Goal: Task Accomplishment & Management: Use online tool/utility

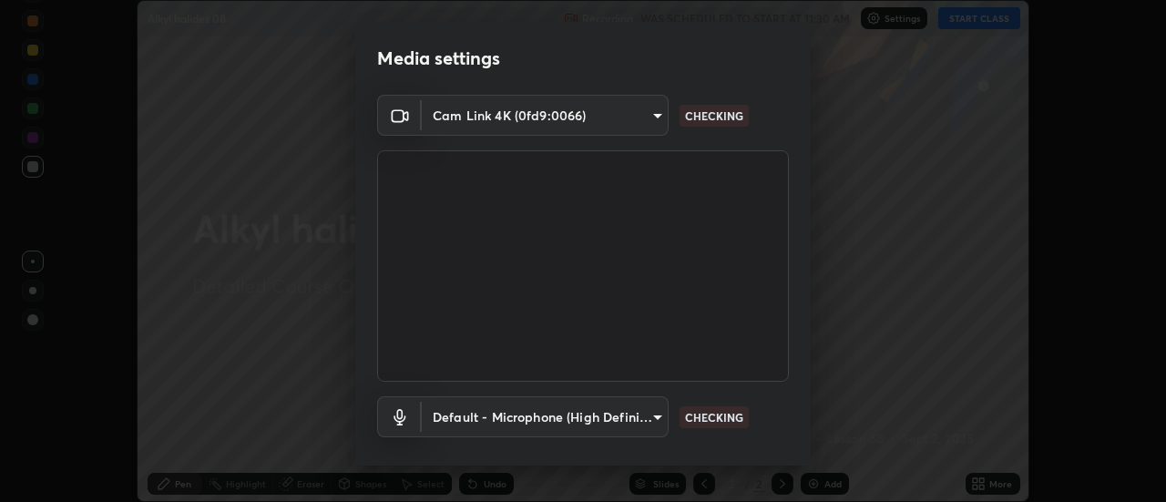
scroll to position [96, 0]
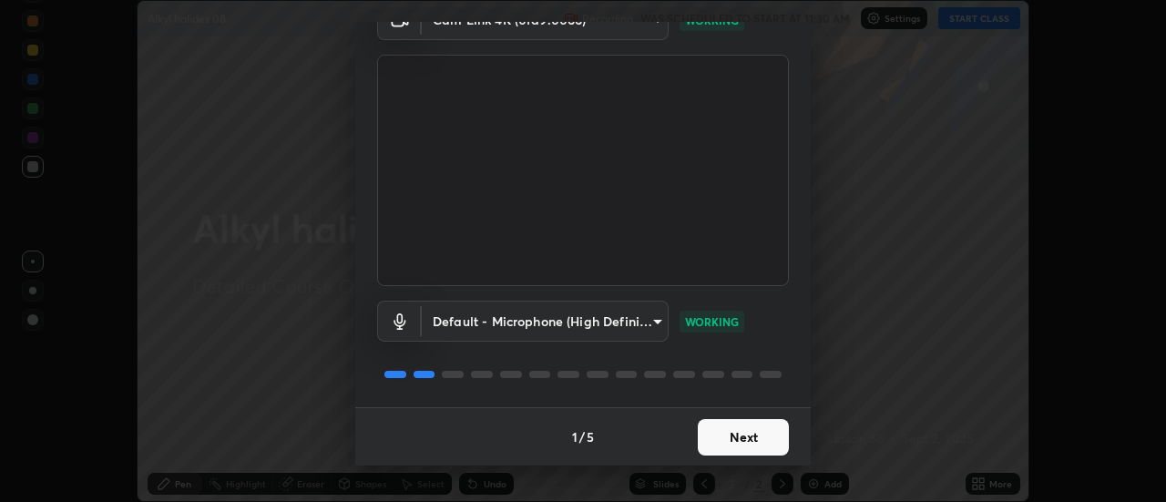
click at [753, 438] on button "Next" at bounding box center [743, 437] width 91 height 36
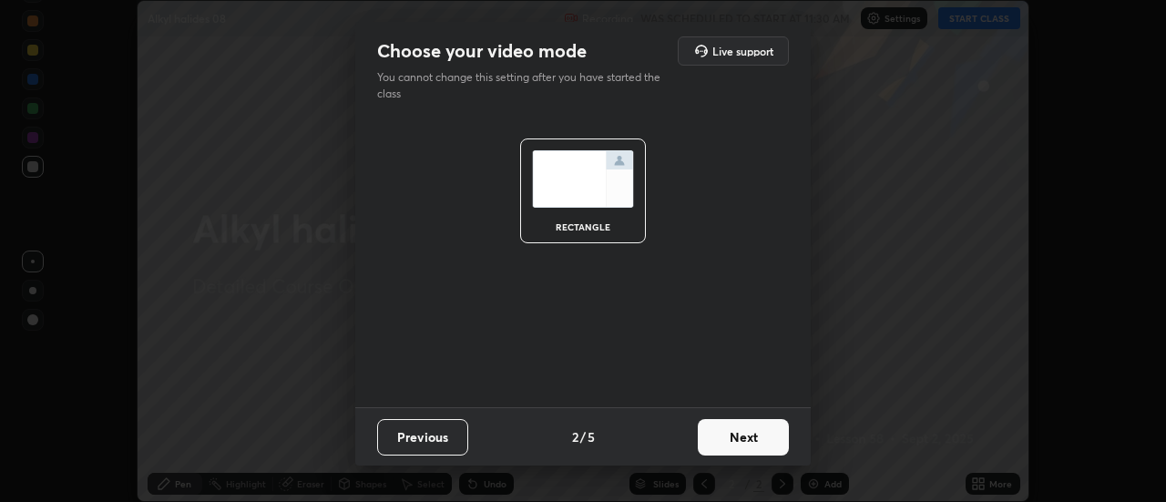
click at [759, 439] on button "Next" at bounding box center [743, 437] width 91 height 36
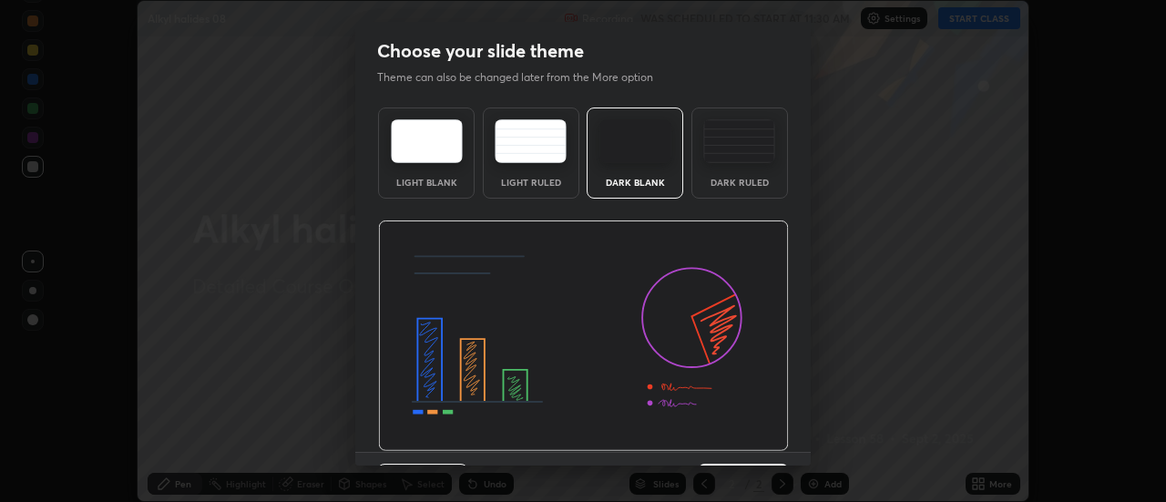
scroll to position [45, 0]
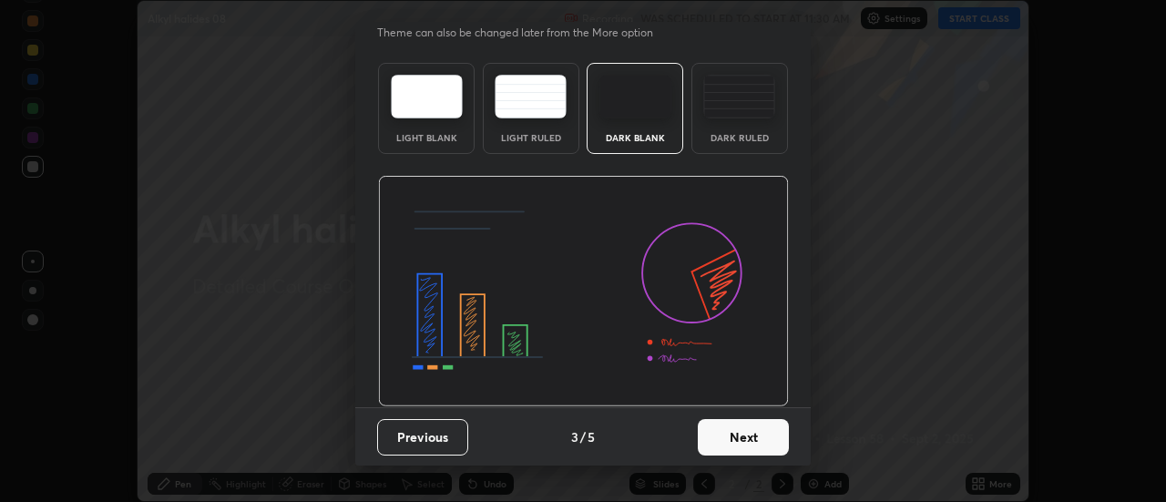
click at [751, 446] on button "Next" at bounding box center [743, 437] width 91 height 36
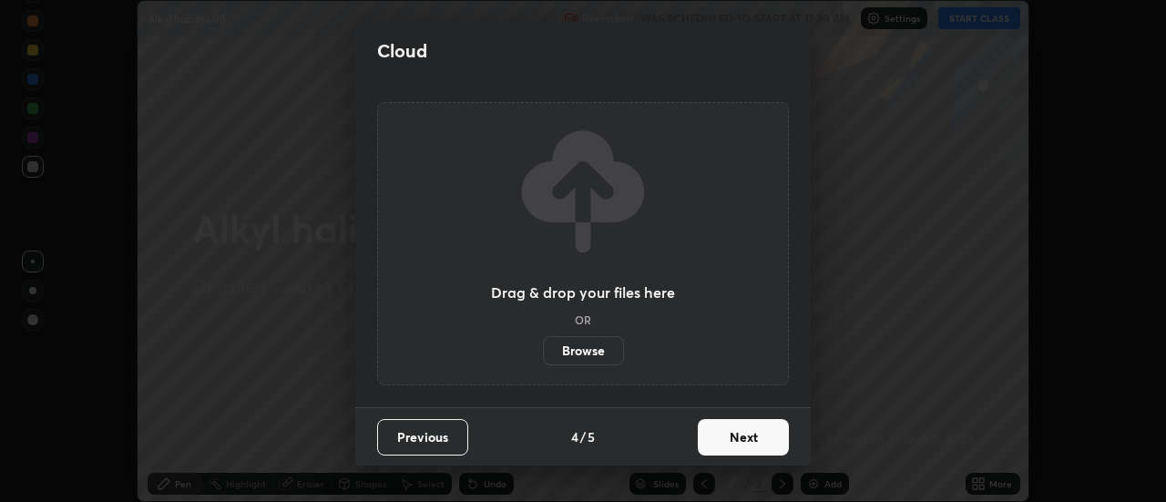
click at [755, 443] on button "Next" at bounding box center [743, 437] width 91 height 36
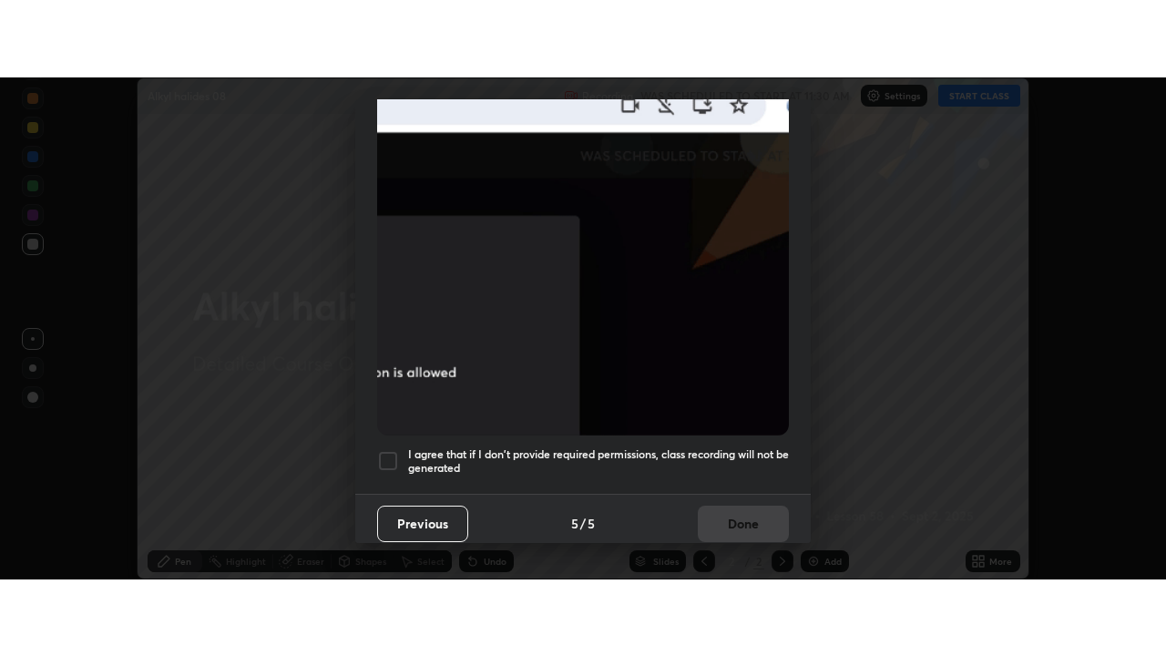
scroll to position [467, 0]
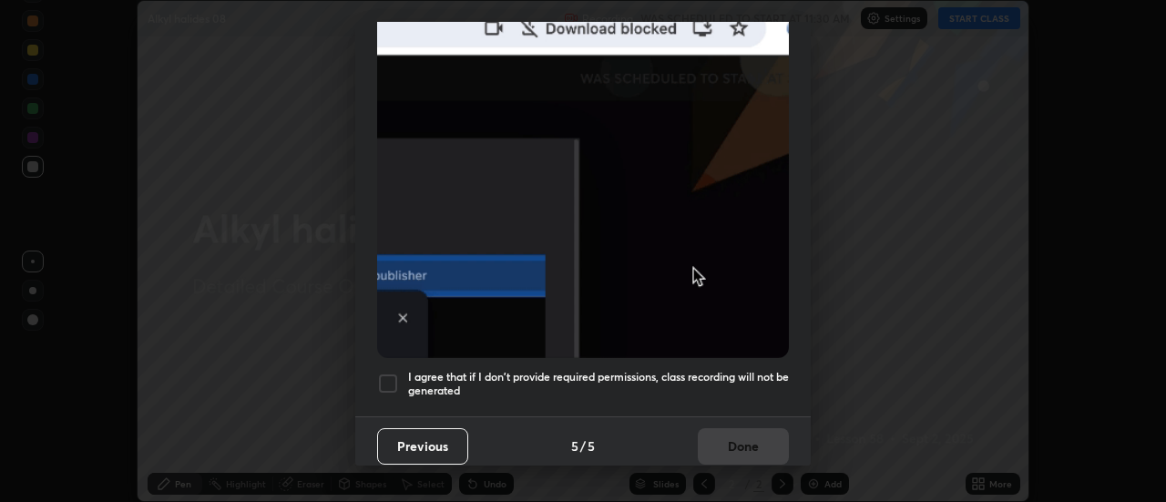
click at [387, 373] on div at bounding box center [388, 384] width 22 height 22
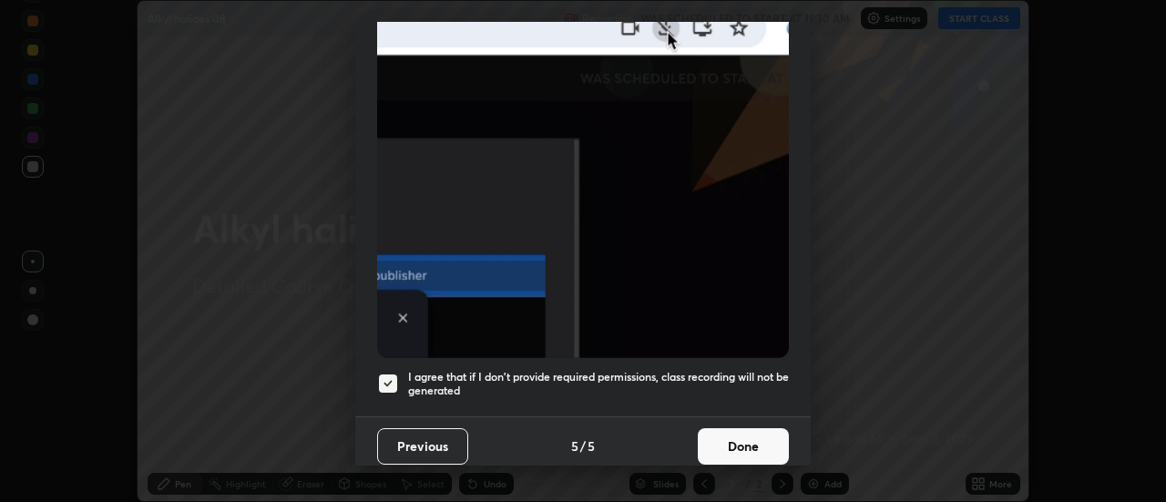
click at [726, 439] on button "Done" at bounding box center [743, 446] width 91 height 36
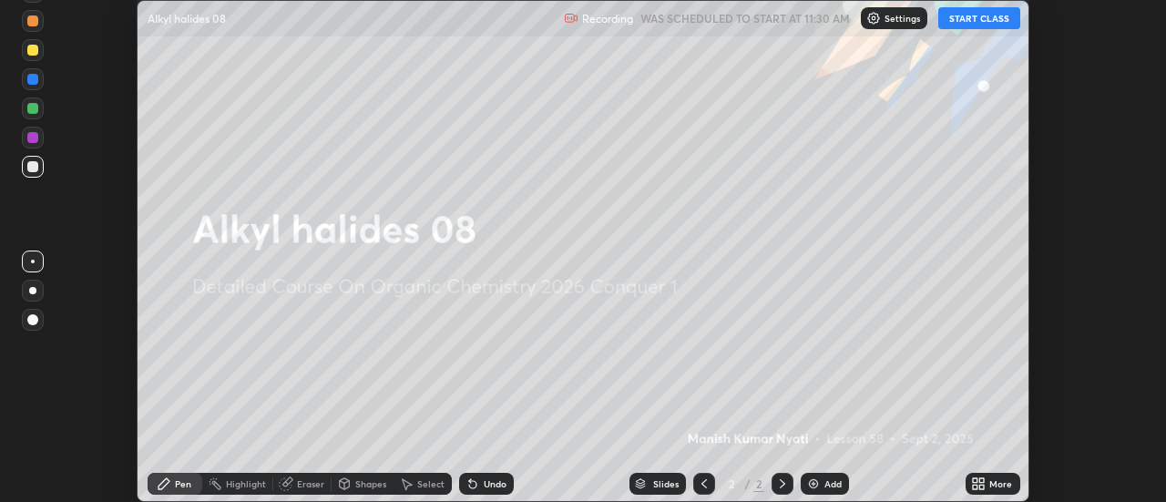
click at [968, 19] on button "START CLASS" at bounding box center [979, 18] width 82 height 22
click at [976, 483] on icon at bounding box center [975, 480] width 5 height 5
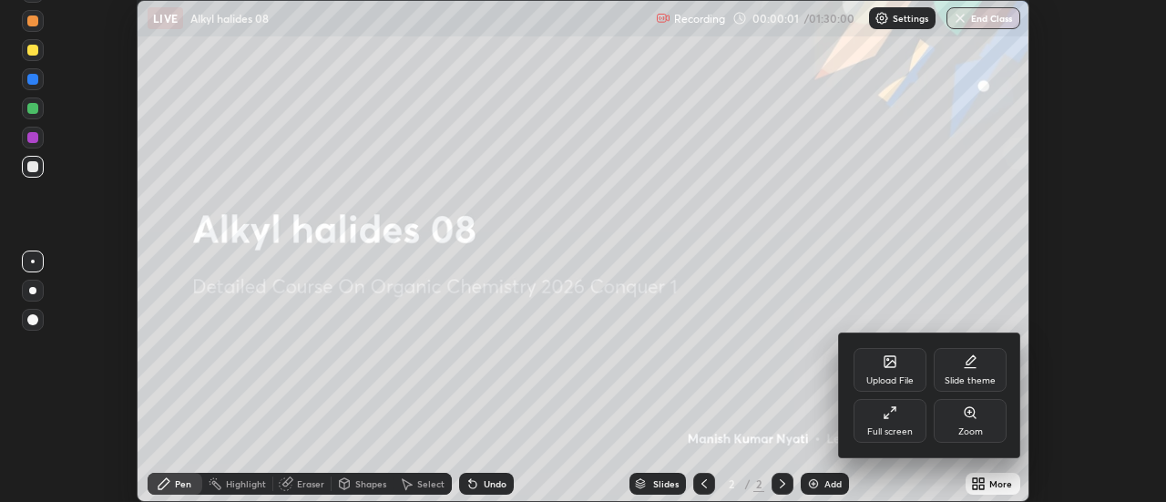
click at [882, 417] on div "Full screen" at bounding box center [890, 421] width 73 height 44
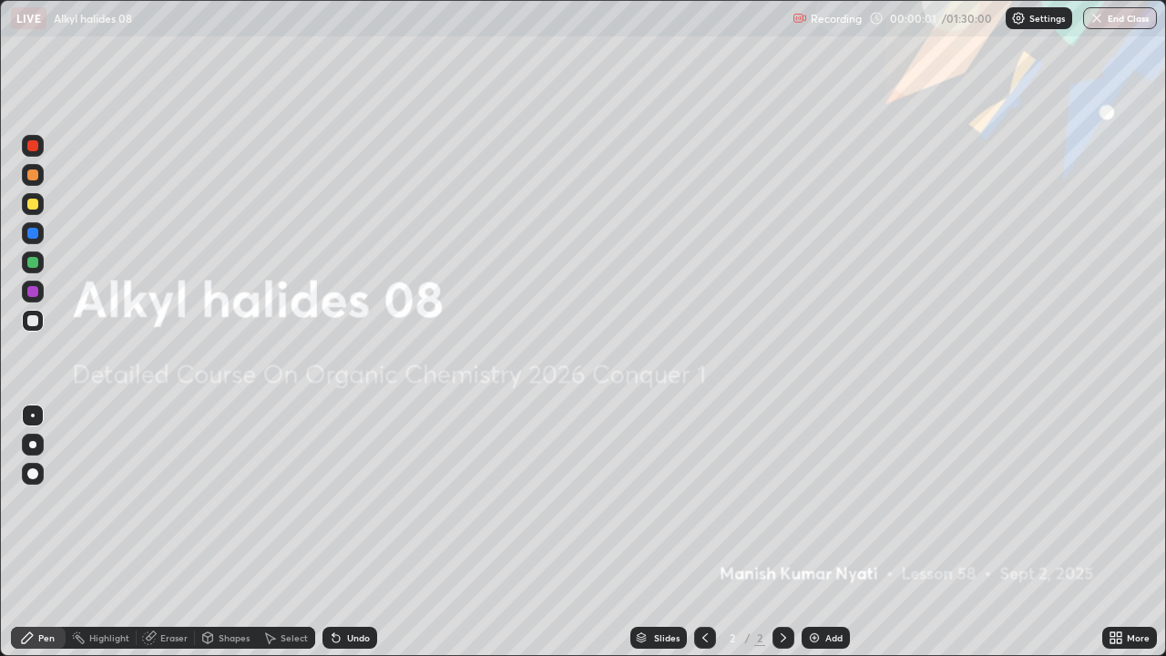
scroll to position [656, 1166]
click at [811, 501] on img at bounding box center [814, 637] width 15 height 15
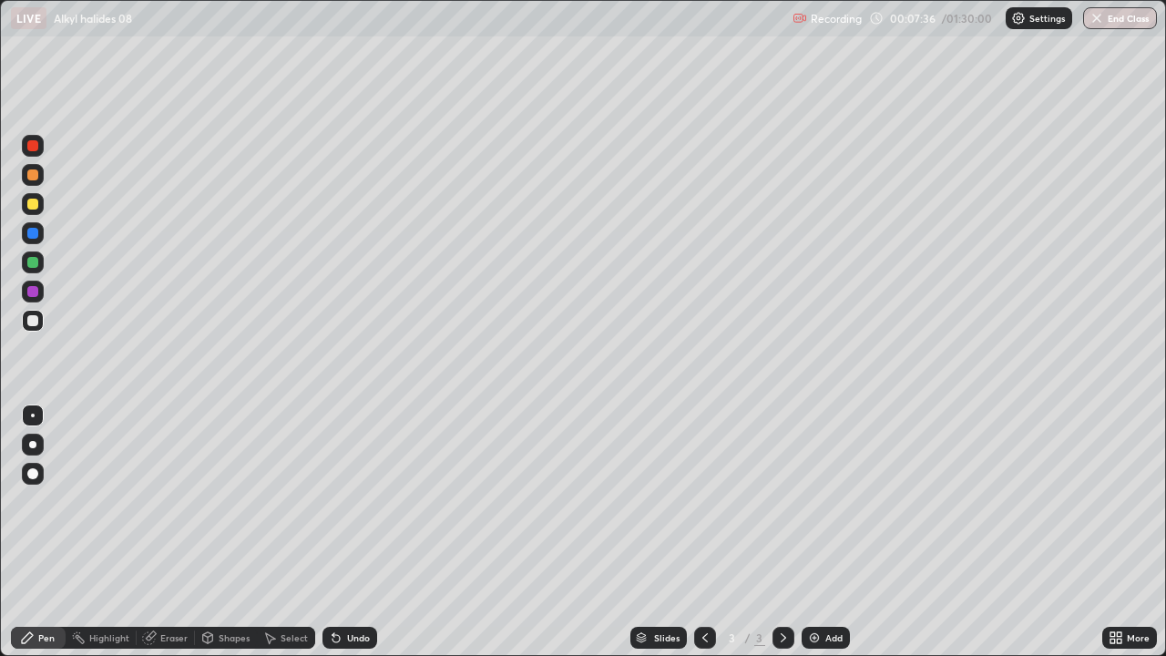
click at [303, 501] on div "Select" at bounding box center [294, 637] width 27 height 9
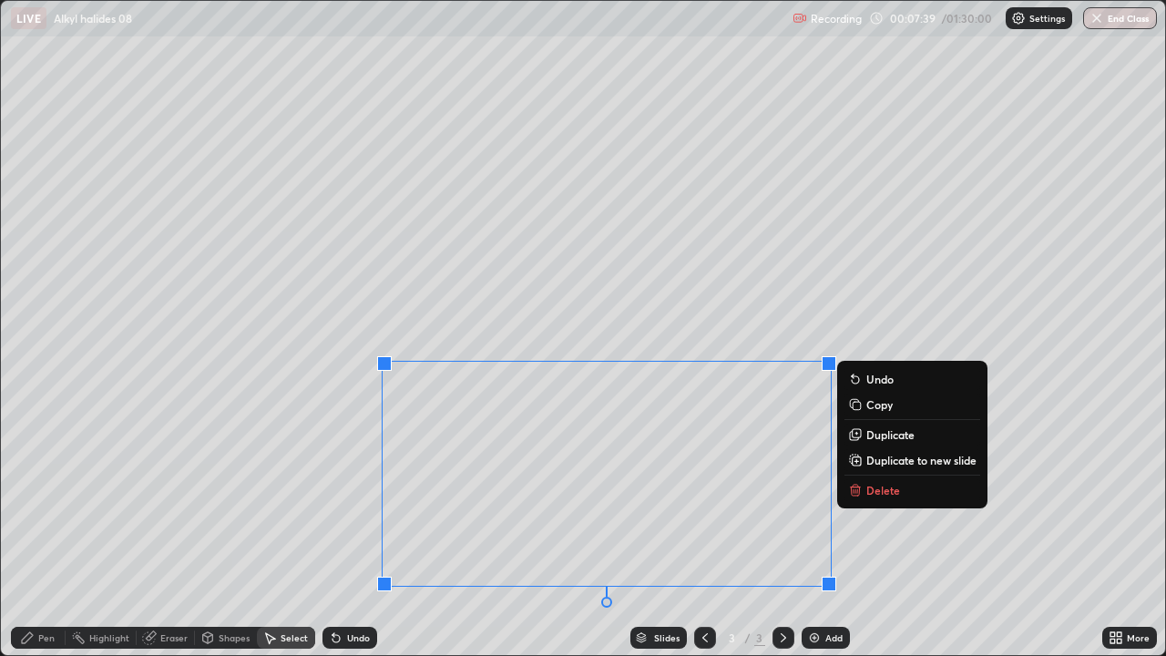
click at [864, 493] on button "Delete" at bounding box center [912, 490] width 136 height 22
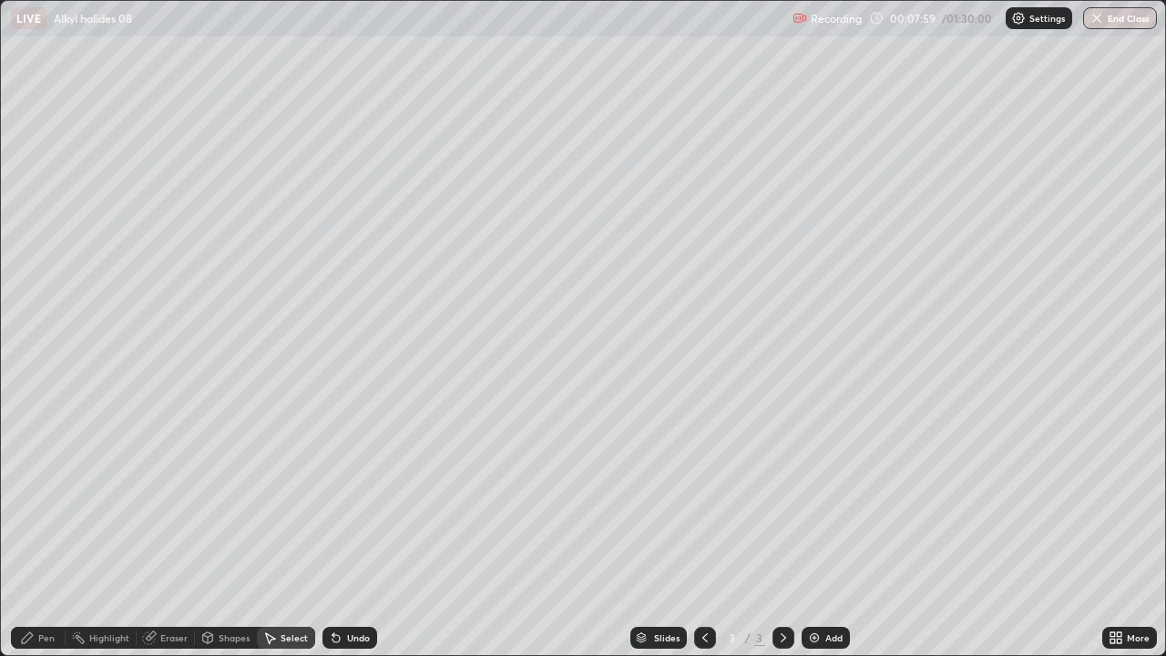
click at [51, 501] on div "Pen" at bounding box center [46, 637] width 16 height 9
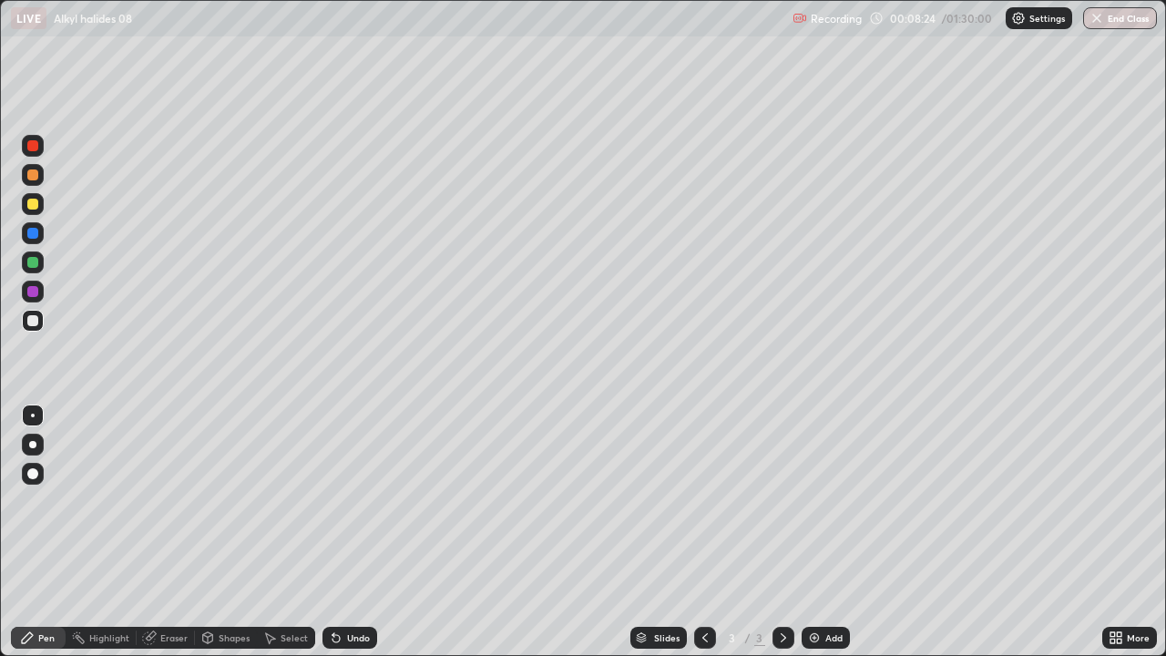
click at [332, 501] on icon at bounding box center [335, 638] width 7 height 7
click at [34, 146] on div at bounding box center [32, 145] width 11 height 11
click at [33, 322] on div at bounding box center [32, 320] width 11 height 11
click at [352, 501] on div "Undo" at bounding box center [358, 637] width 23 height 9
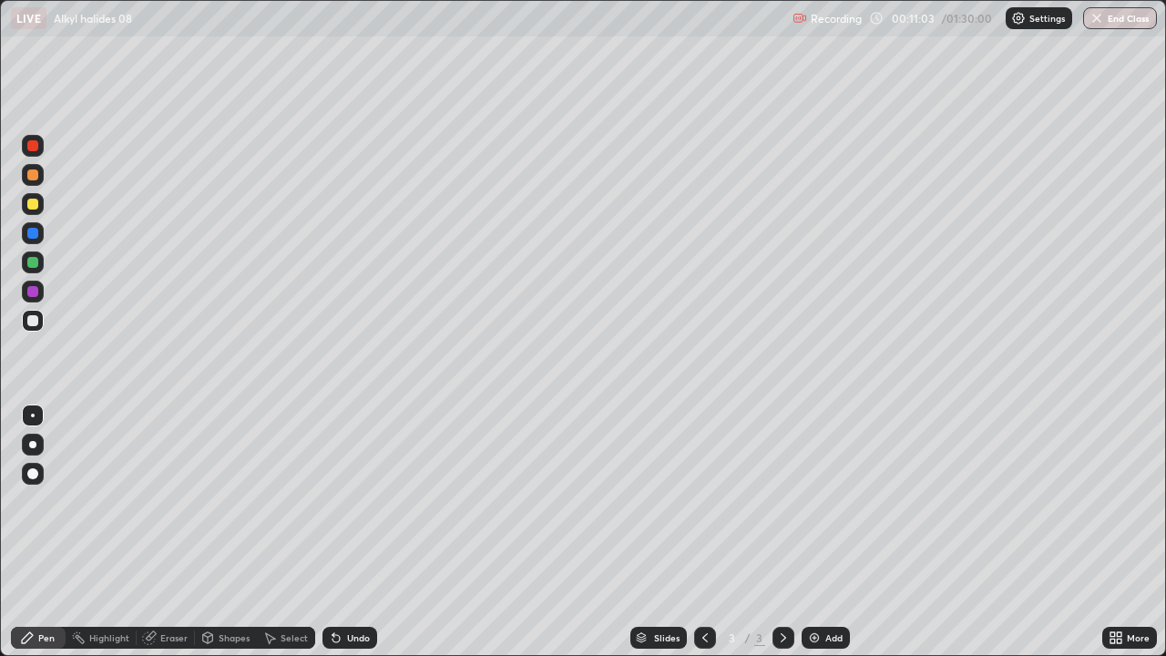
click at [353, 501] on div "Undo" at bounding box center [358, 637] width 23 height 9
click at [354, 501] on div "Undo" at bounding box center [358, 637] width 23 height 9
click at [353, 501] on div "Undo" at bounding box center [349, 638] width 55 height 22
click at [351, 501] on div "Undo" at bounding box center [349, 638] width 55 height 22
click at [353, 501] on div "Undo" at bounding box center [349, 638] width 55 height 22
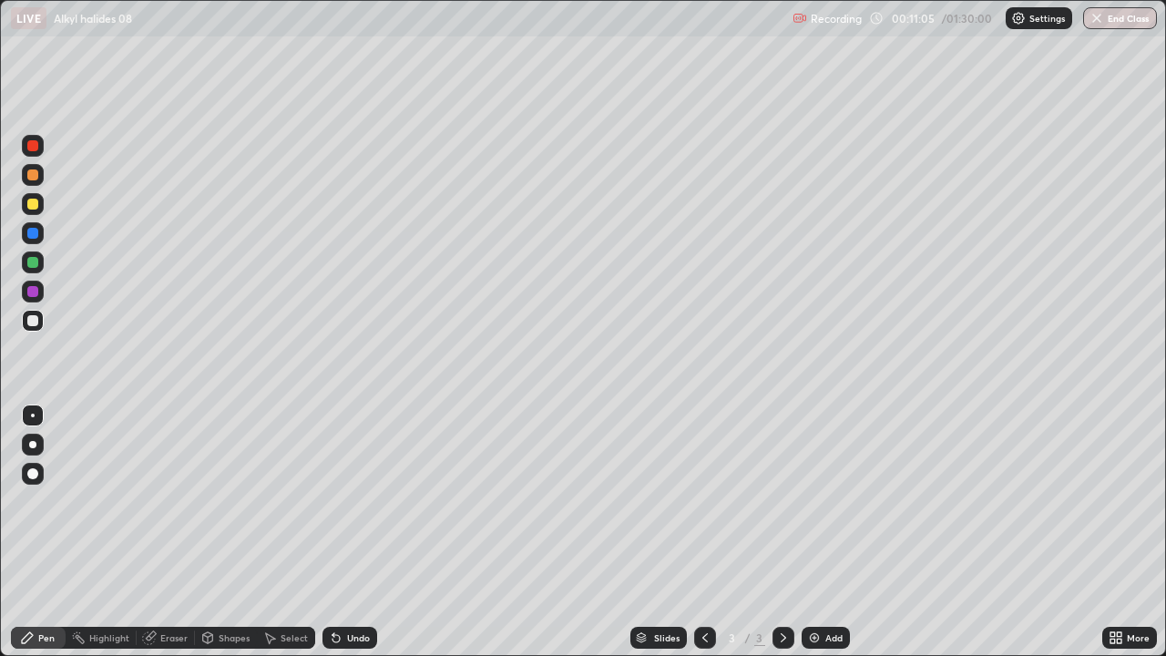
click at [351, 501] on div "Undo" at bounding box center [358, 637] width 23 height 9
click at [350, 501] on div "Undo" at bounding box center [358, 637] width 23 height 9
click at [349, 501] on div "Undo" at bounding box center [349, 638] width 55 height 22
click at [347, 501] on div "Undo" at bounding box center [358, 637] width 23 height 9
click at [350, 501] on div "Undo" at bounding box center [349, 638] width 55 height 22
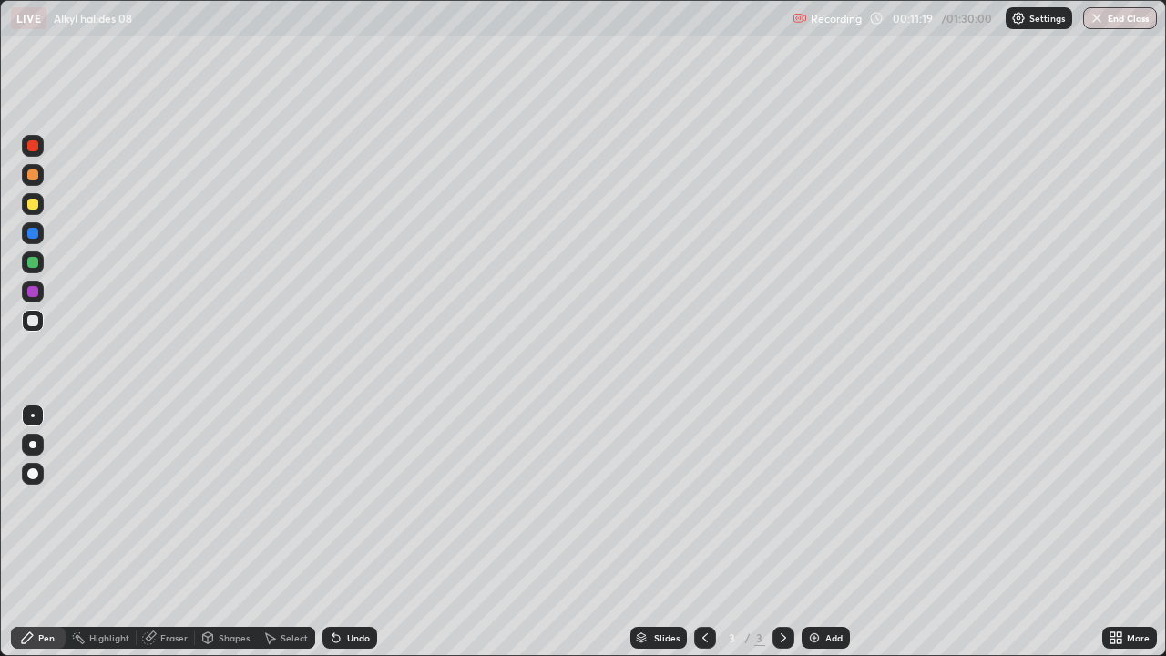
click at [342, 501] on div "Undo" at bounding box center [349, 638] width 55 height 22
click at [343, 501] on div "Undo" at bounding box center [349, 638] width 55 height 22
click at [342, 501] on div "Undo" at bounding box center [349, 638] width 55 height 22
click at [37, 142] on div at bounding box center [32, 145] width 11 height 11
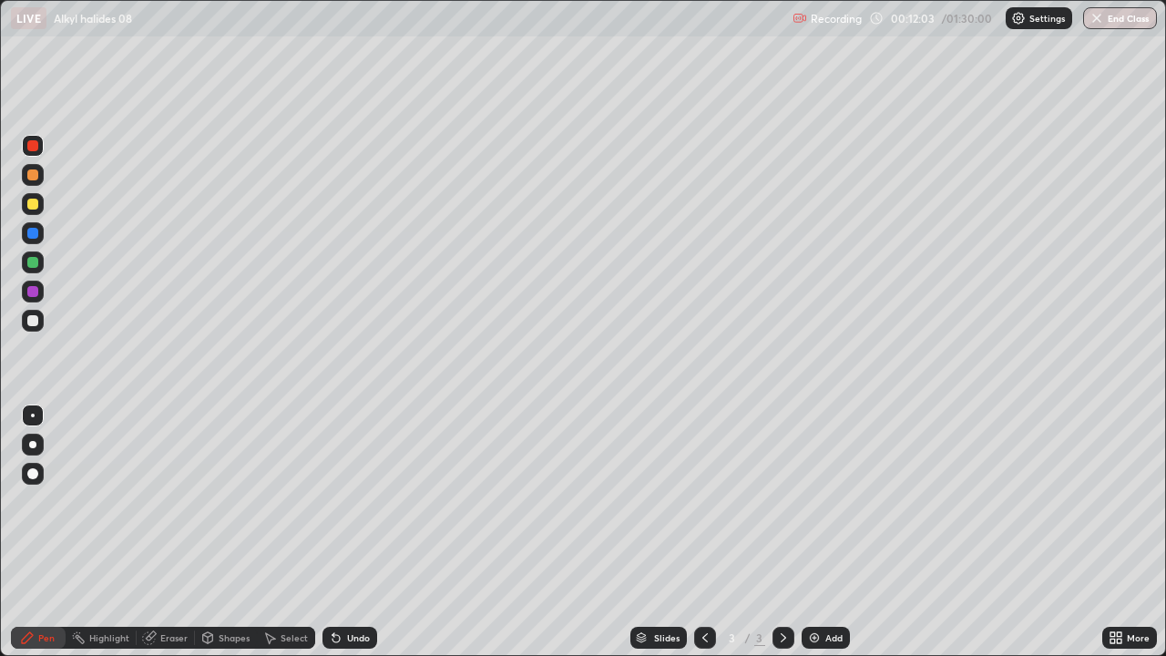
click at [37, 322] on div at bounding box center [32, 320] width 11 height 11
click at [356, 501] on div "Undo" at bounding box center [358, 637] width 23 height 9
click at [810, 501] on img at bounding box center [814, 637] width 15 height 15
click at [704, 501] on icon at bounding box center [704, 637] width 5 height 9
click at [782, 501] on icon at bounding box center [783, 637] width 15 height 15
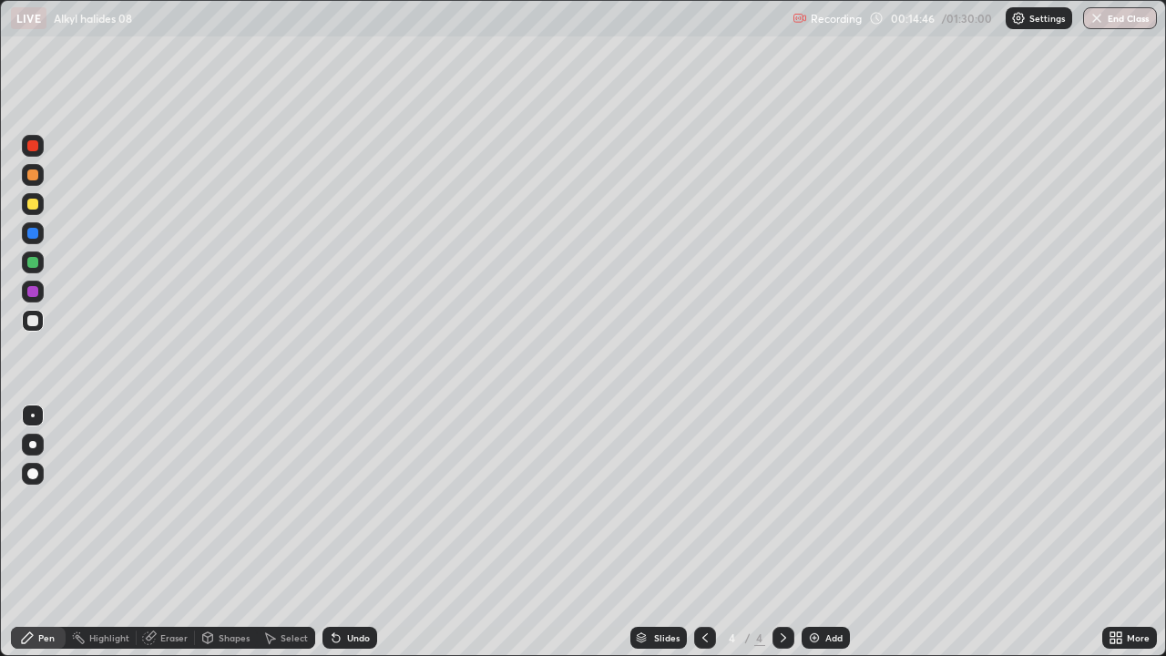
click at [703, 501] on icon at bounding box center [705, 637] width 15 height 15
click at [782, 501] on icon at bounding box center [783, 637] width 15 height 15
click at [701, 501] on icon at bounding box center [705, 637] width 15 height 15
click at [782, 501] on icon at bounding box center [783, 637] width 15 height 15
click at [817, 501] on img at bounding box center [814, 637] width 15 height 15
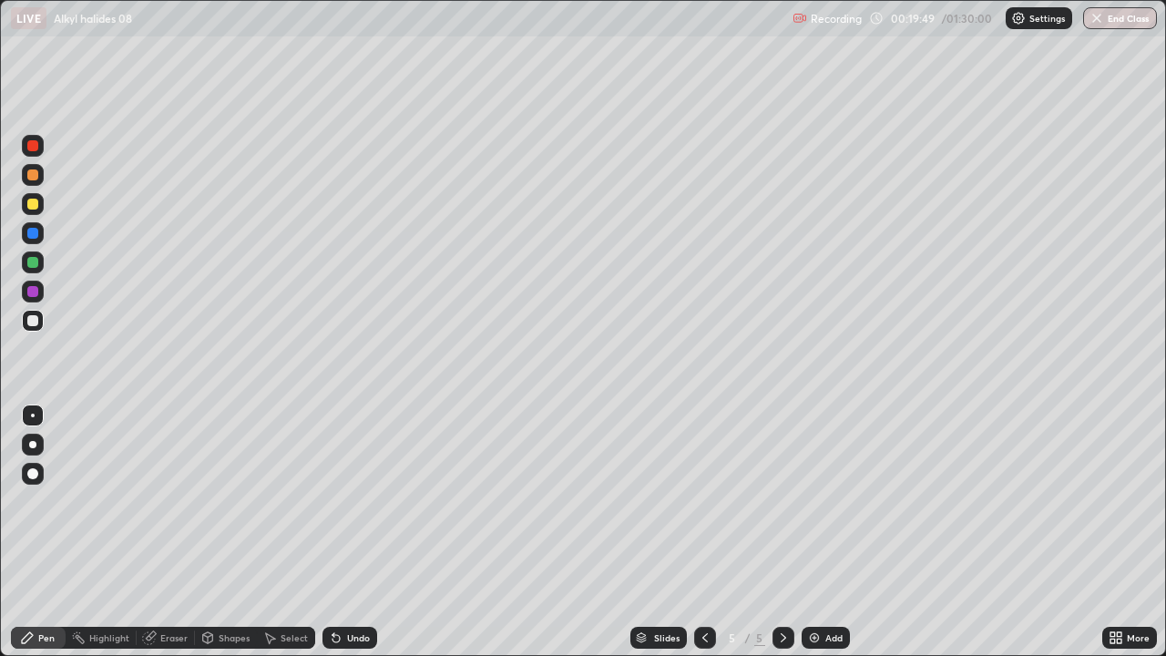
click at [357, 501] on div "Undo" at bounding box center [358, 637] width 23 height 9
click at [352, 501] on div "Undo" at bounding box center [349, 638] width 55 height 22
click at [347, 501] on div "Undo" at bounding box center [358, 637] width 23 height 9
click at [350, 501] on div "Undo" at bounding box center [358, 637] width 23 height 9
click at [353, 501] on div "Undo" at bounding box center [358, 637] width 23 height 9
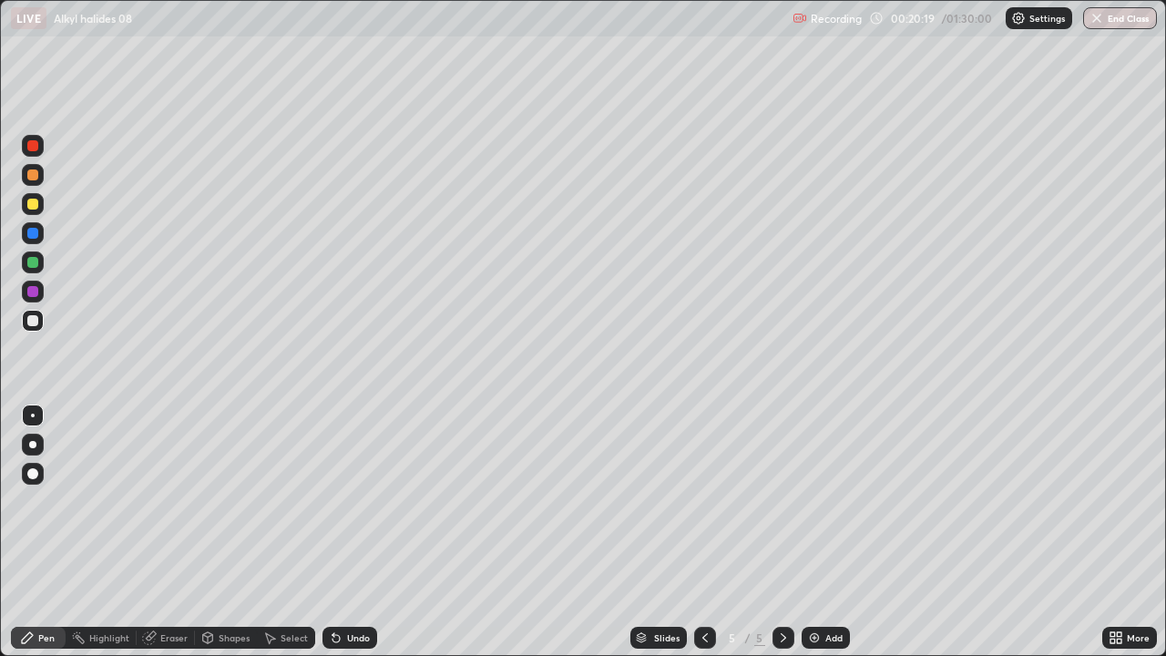
click at [704, 501] on icon at bounding box center [705, 637] width 15 height 15
click at [705, 501] on icon at bounding box center [704, 637] width 5 height 9
click at [781, 501] on icon at bounding box center [783, 637] width 15 height 15
click at [784, 501] on icon at bounding box center [783, 637] width 15 height 15
click at [694, 501] on div at bounding box center [705, 638] width 22 height 22
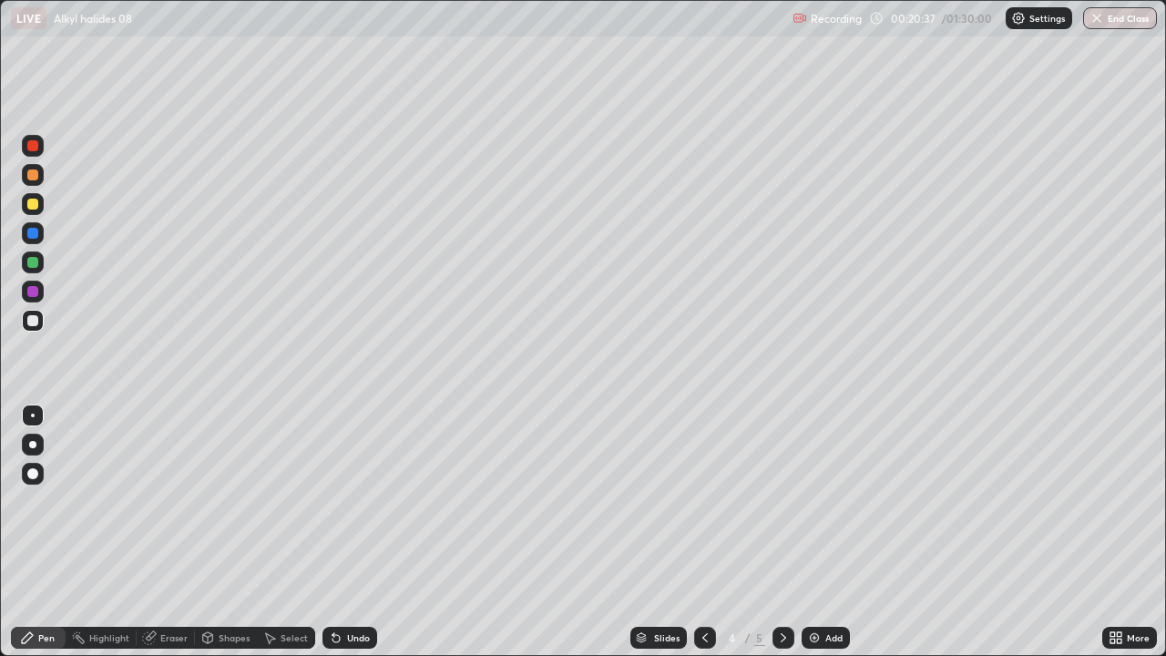
click at [694, 501] on div at bounding box center [705, 638] width 22 height 22
click at [698, 501] on icon at bounding box center [705, 637] width 15 height 15
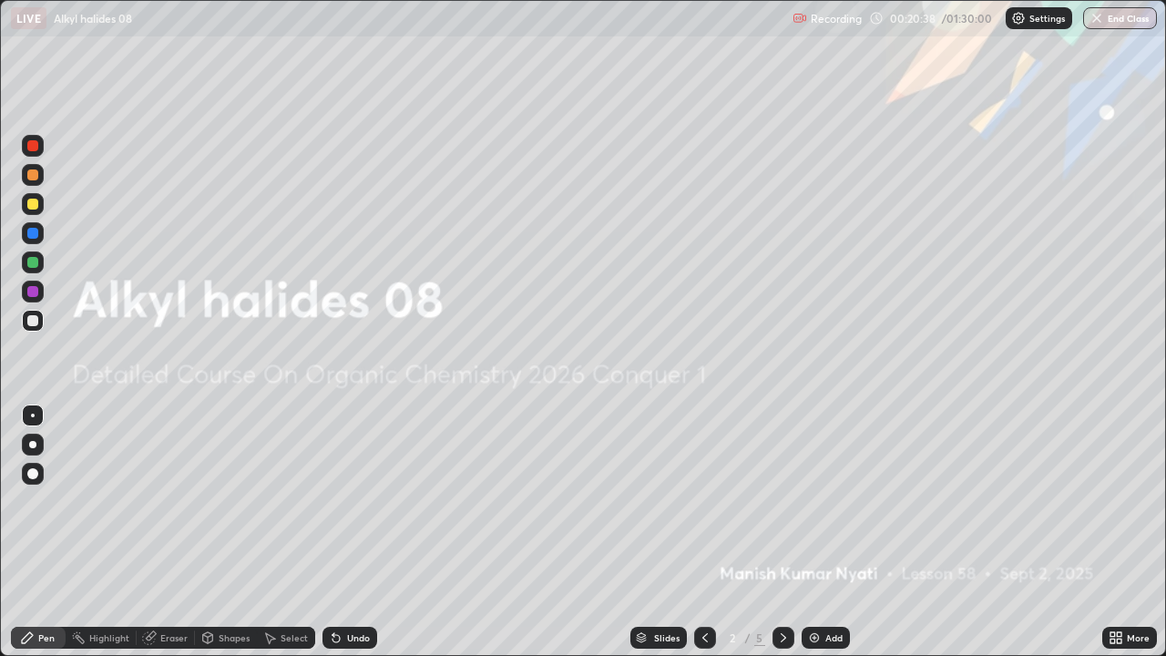
click at [772, 501] on div at bounding box center [783, 638] width 22 height 22
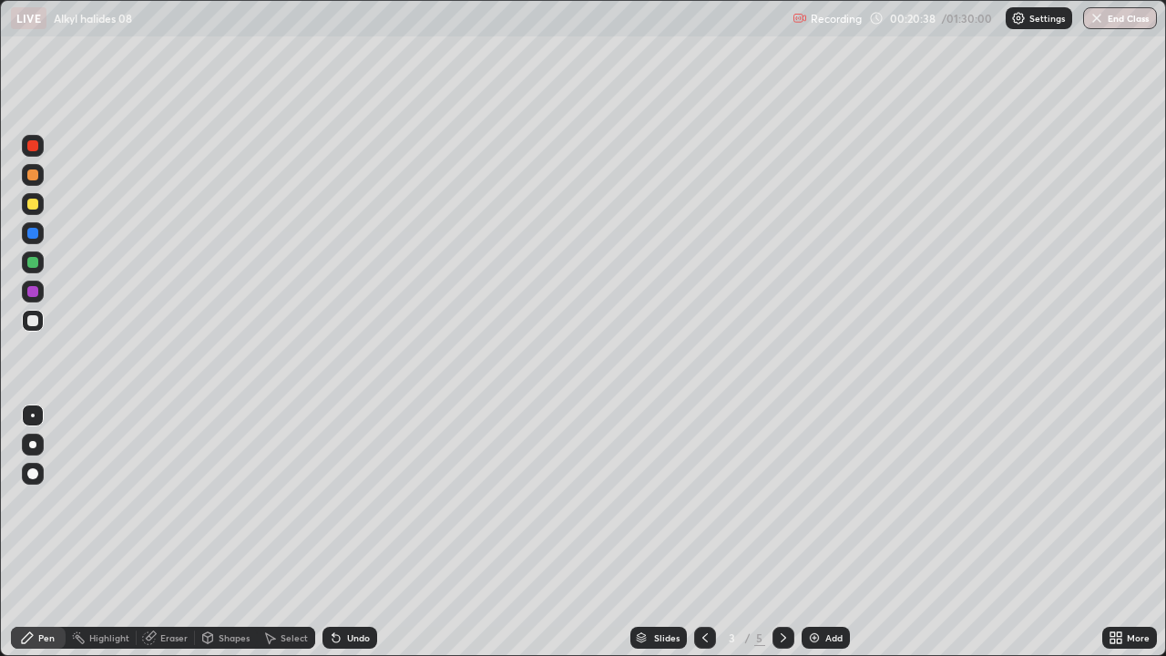
click at [780, 501] on icon at bounding box center [783, 637] width 15 height 15
click at [781, 501] on icon at bounding box center [783, 637] width 5 height 9
click at [353, 501] on div "Undo" at bounding box center [358, 637] width 23 height 9
click at [347, 501] on div "Undo" at bounding box center [358, 637] width 23 height 9
click at [337, 501] on icon at bounding box center [335, 638] width 7 height 7
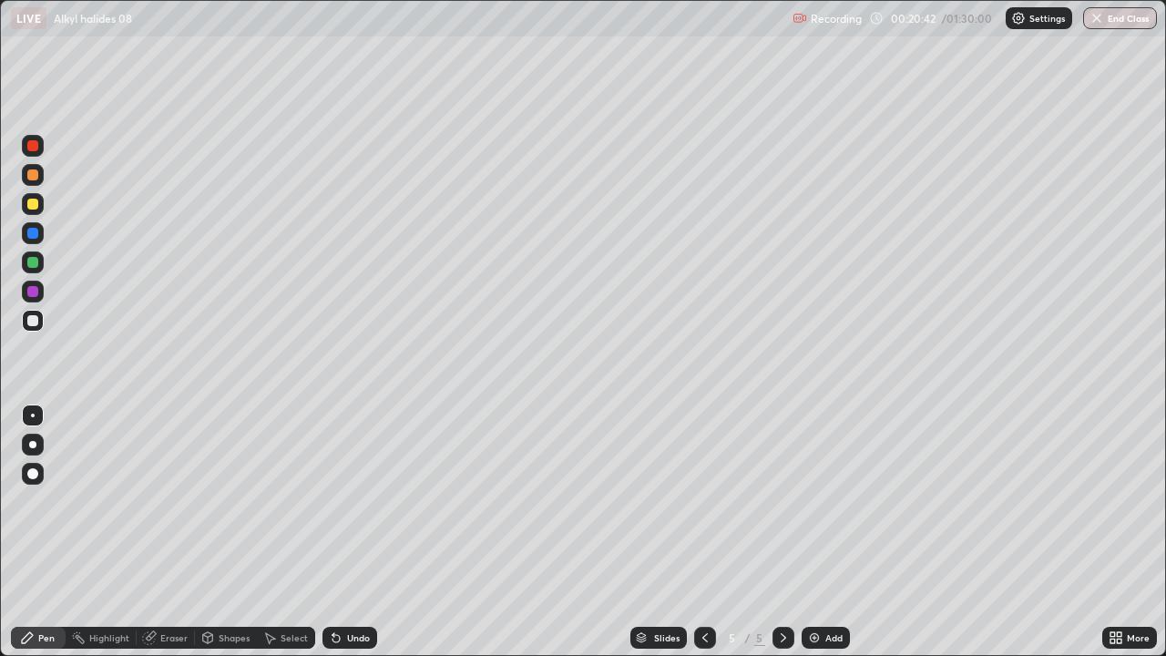
click at [337, 501] on icon at bounding box center [335, 638] width 7 height 7
click at [332, 501] on icon at bounding box center [335, 638] width 7 height 7
click at [334, 501] on icon at bounding box center [335, 638] width 7 height 7
click at [336, 501] on icon at bounding box center [335, 638] width 7 height 7
click at [343, 501] on div "Undo" at bounding box center [349, 638] width 55 height 22
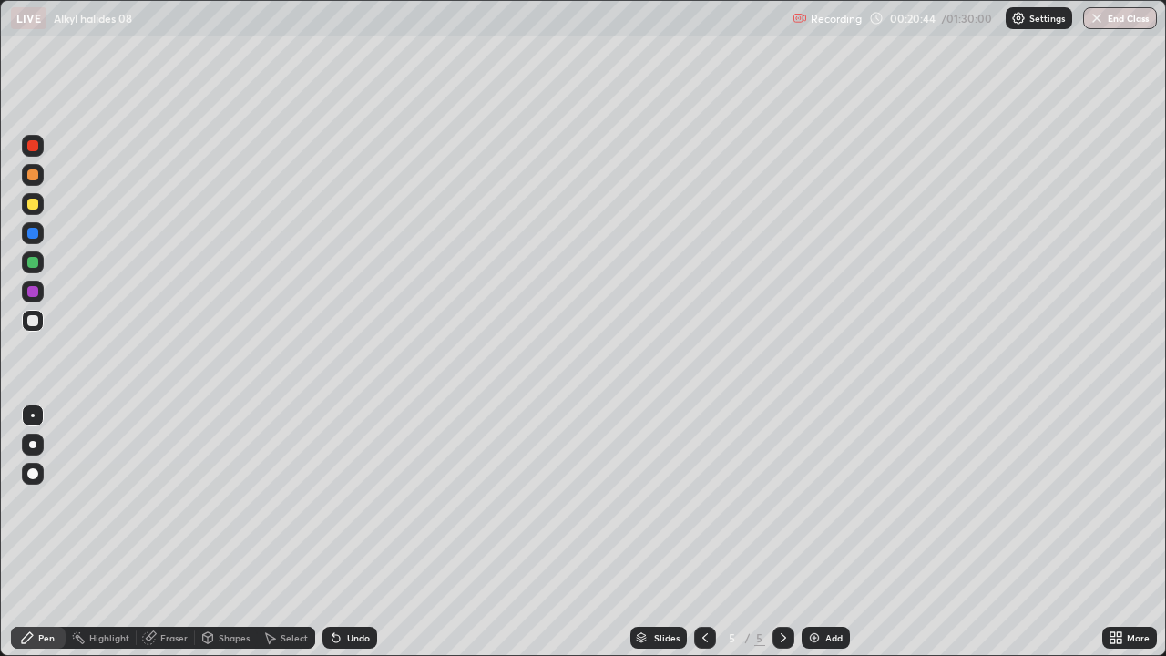
click at [342, 501] on div "Undo" at bounding box center [349, 638] width 55 height 22
click at [704, 501] on icon at bounding box center [705, 637] width 15 height 15
click at [784, 501] on icon at bounding box center [783, 637] width 15 height 15
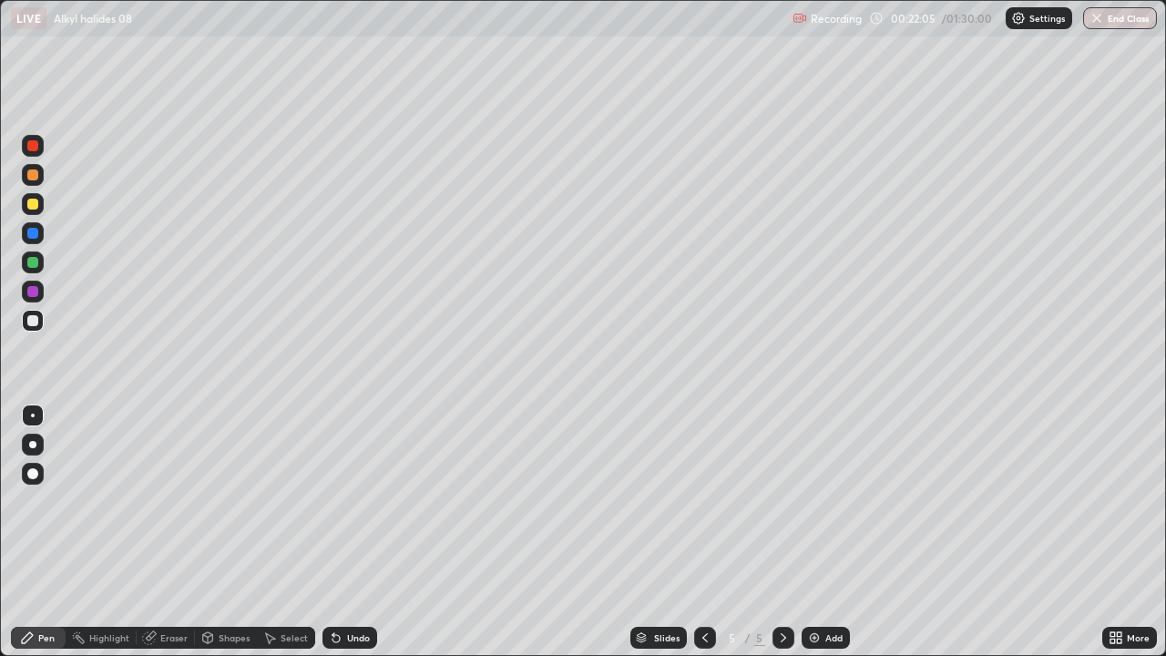
click at [698, 501] on icon at bounding box center [705, 637] width 15 height 15
click at [781, 501] on icon at bounding box center [783, 637] width 5 height 9
click at [817, 501] on img at bounding box center [814, 637] width 15 height 15
click at [342, 501] on div "Undo" at bounding box center [349, 638] width 55 height 22
click at [333, 501] on icon at bounding box center [335, 638] width 7 height 7
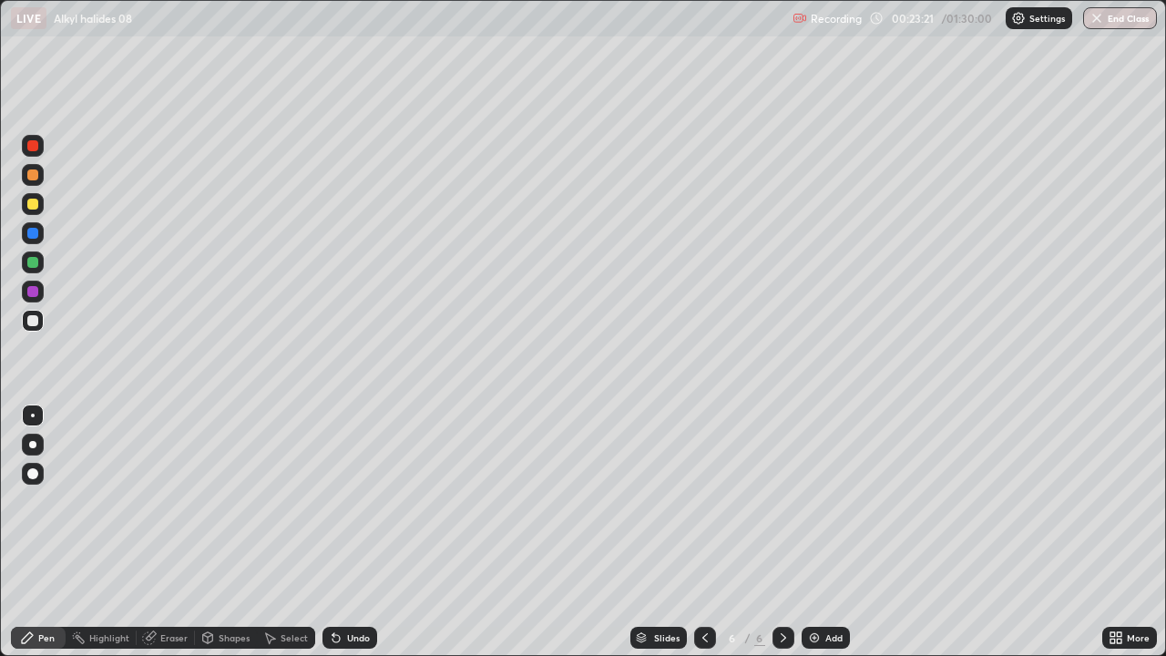
click at [337, 501] on div "Undo" at bounding box center [349, 638] width 55 height 22
click at [703, 501] on icon at bounding box center [705, 637] width 15 height 15
click at [782, 501] on icon at bounding box center [783, 637] width 15 height 15
click at [702, 501] on icon at bounding box center [705, 637] width 15 height 15
click at [700, 501] on icon at bounding box center [705, 637] width 15 height 15
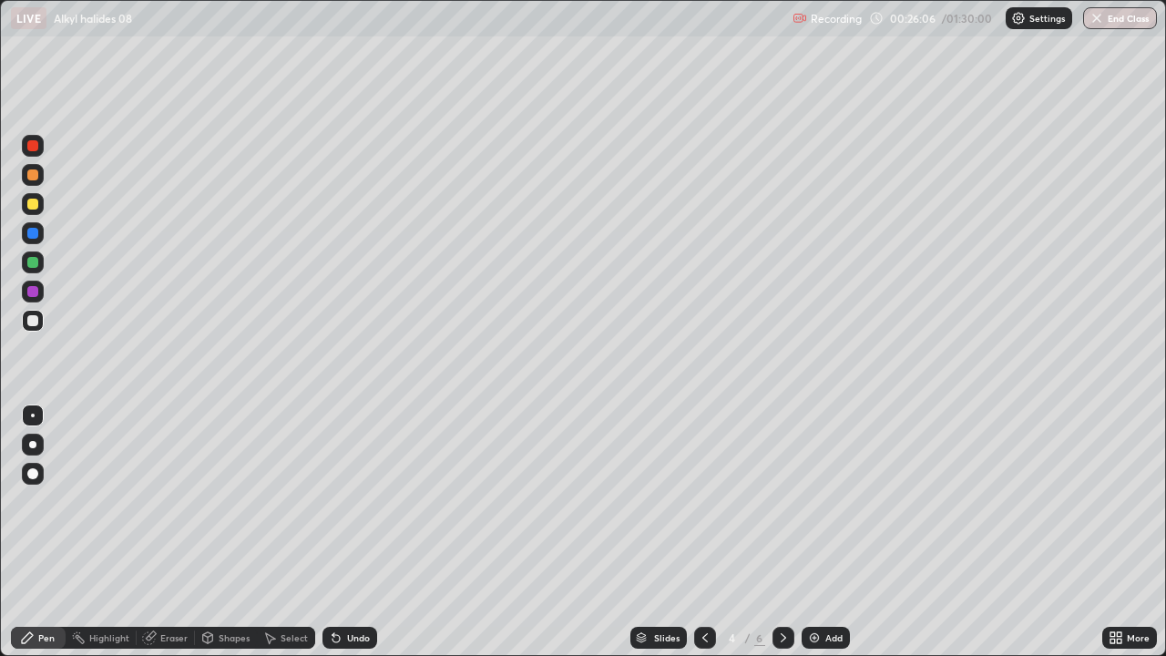
click at [781, 501] on icon at bounding box center [783, 637] width 15 height 15
click at [782, 501] on icon at bounding box center [783, 637] width 15 height 15
click at [703, 501] on icon at bounding box center [705, 637] width 15 height 15
click at [781, 501] on icon at bounding box center [783, 637] width 15 height 15
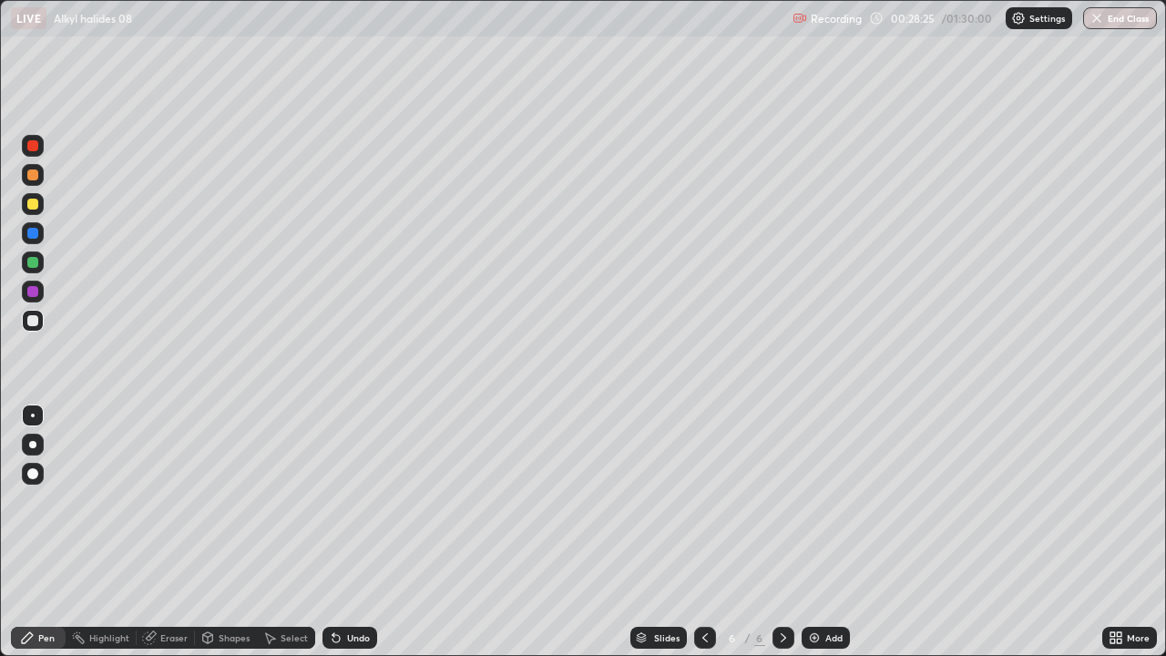
click at [782, 501] on icon at bounding box center [783, 637] width 5 height 9
click at [817, 501] on img at bounding box center [814, 637] width 15 height 15
click at [352, 501] on div "Undo" at bounding box center [358, 637] width 23 height 9
click at [356, 501] on div "Undo" at bounding box center [349, 638] width 55 height 22
click at [360, 501] on div "Undo" at bounding box center [349, 638] width 55 height 22
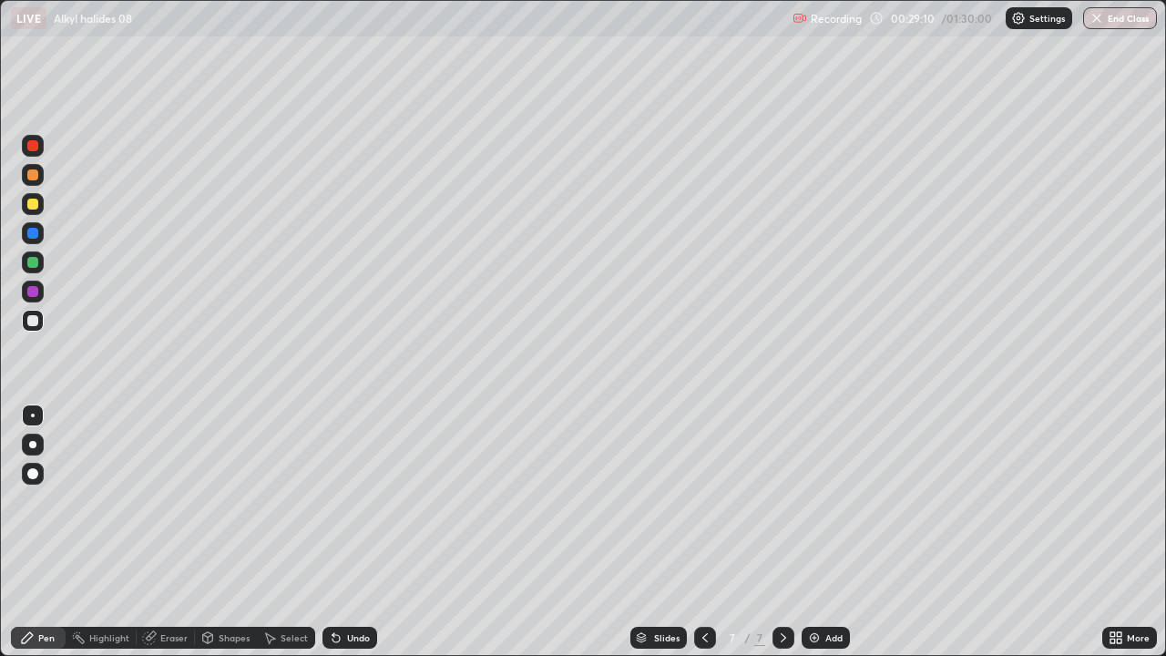
click at [364, 501] on div "Undo" at bounding box center [349, 638] width 55 height 22
click at [368, 501] on div "Undo" at bounding box center [349, 638] width 55 height 22
click at [357, 501] on div "Undo" at bounding box center [358, 637] width 23 height 9
click at [352, 501] on div "Undo" at bounding box center [358, 637] width 23 height 9
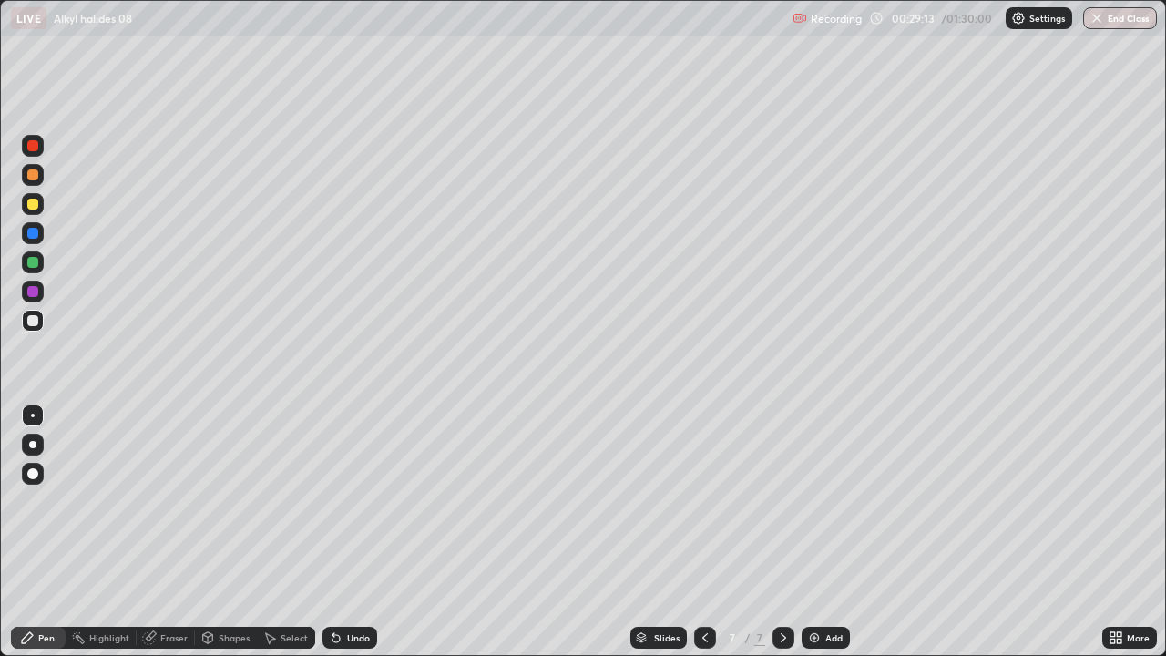
click at [352, 501] on div "Undo" at bounding box center [358, 637] width 23 height 9
click at [712, 501] on div at bounding box center [705, 638] width 22 height 22
click at [703, 501] on icon at bounding box center [705, 637] width 15 height 15
click at [781, 501] on icon at bounding box center [783, 637] width 5 height 9
click at [782, 501] on icon at bounding box center [783, 637] width 15 height 15
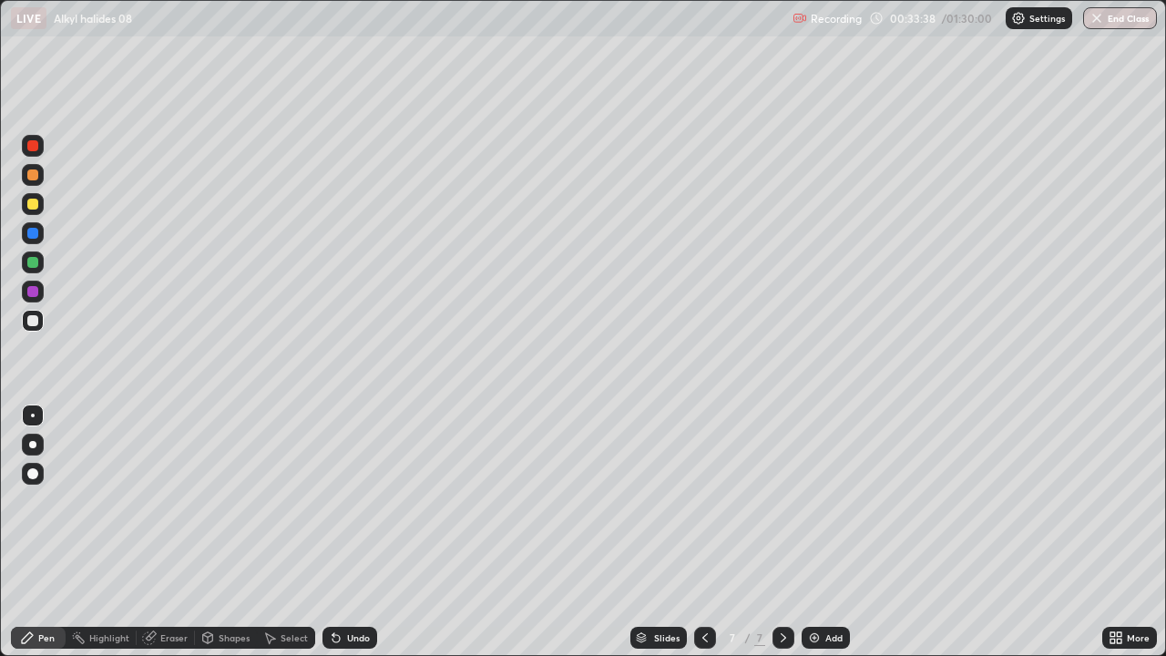
click at [825, 501] on div "Add" at bounding box center [833, 637] width 17 height 9
click at [350, 501] on div "Undo" at bounding box center [358, 637] width 23 height 9
click at [705, 501] on icon at bounding box center [705, 637] width 15 height 15
click at [782, 501] on icon at bounding box center [783, 637] width 15 height 15
click at [363, 501] on div "Undo" at bounding box center [358, 637] width 23 height 9
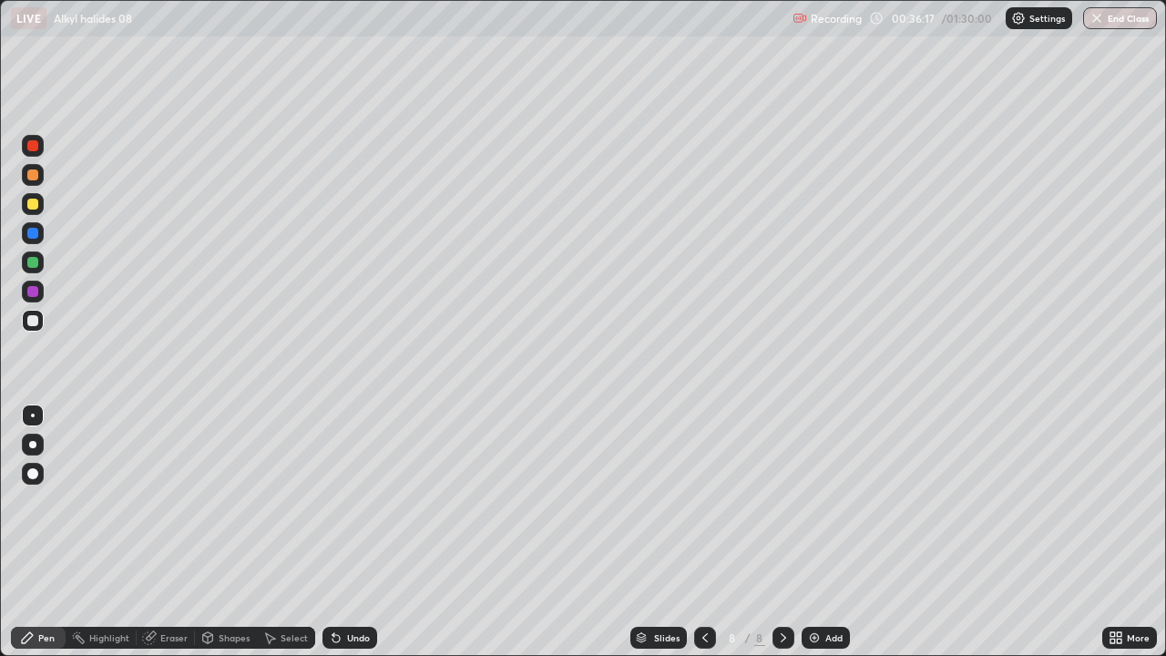
click at [361, 501] on div "Undo" at bounding box center [349, 638] width 55 height 22
click at [703, 501] on icon at bounding box center [705, 637] width 15 height 15
click at [704, 501] on icon at bounding box center [705, 637] width 15 height 15
click at [703, 501] on icon at bounding box center [705, 637] width 15 height 15
click at [704, 501] on icon at bounding box center [704, 637] width 5 height 9
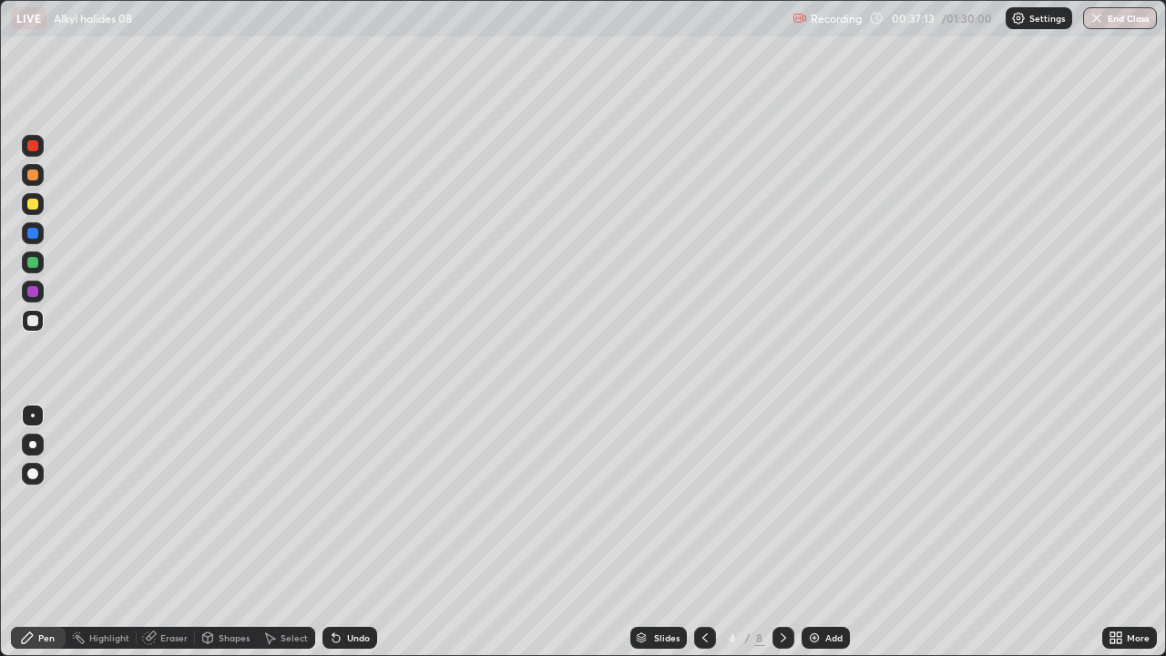
click at [780, 501] on icon at bounding box center [783, 637] width 15 height 15
click at [782, 501] on icon at bounding box center [783, 637] width 15 height 15
click at [781, 501] on icon at bounding box center [783, 637] width 5 height 9
click at [703, 501] on icon at bounding box center [705, 637] width 15 height 15
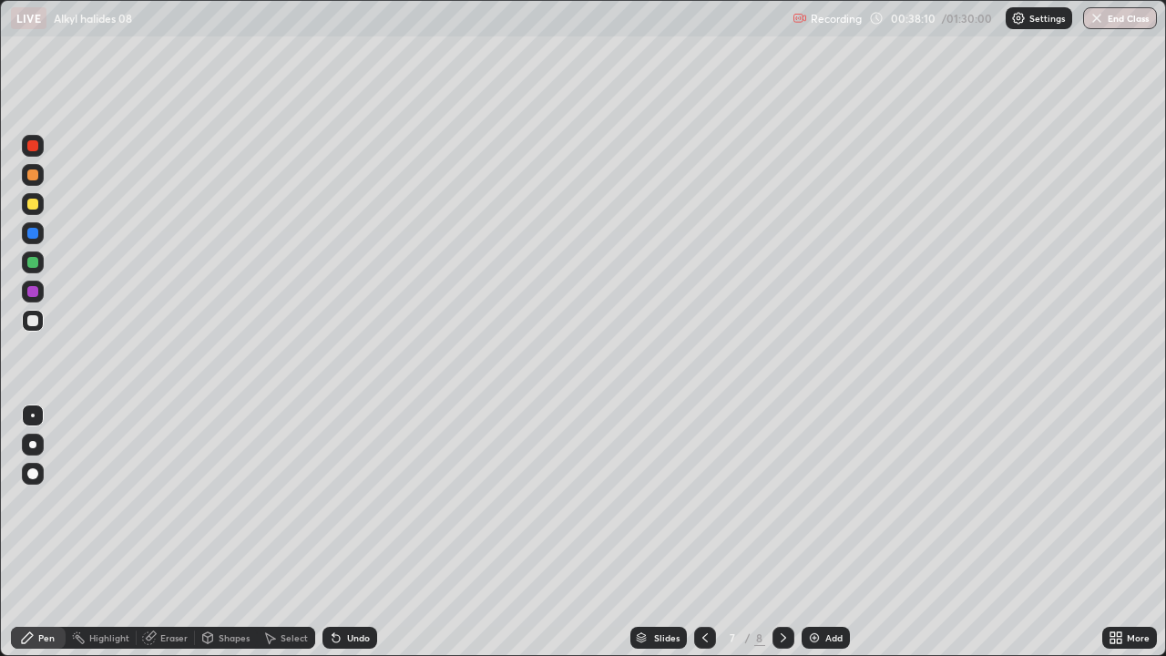
click at [702, 501] on icon at bounding box center [704, 637] width 5 height 9
click at [703, 501] on icon at bounding box center [705, 637] width 15 height 15
click at [700, 501] on icon at bounding box center [705, 637] width 15 height 15
click at [790, 501] on div at bounding box center [783, 638] width 22 height 22
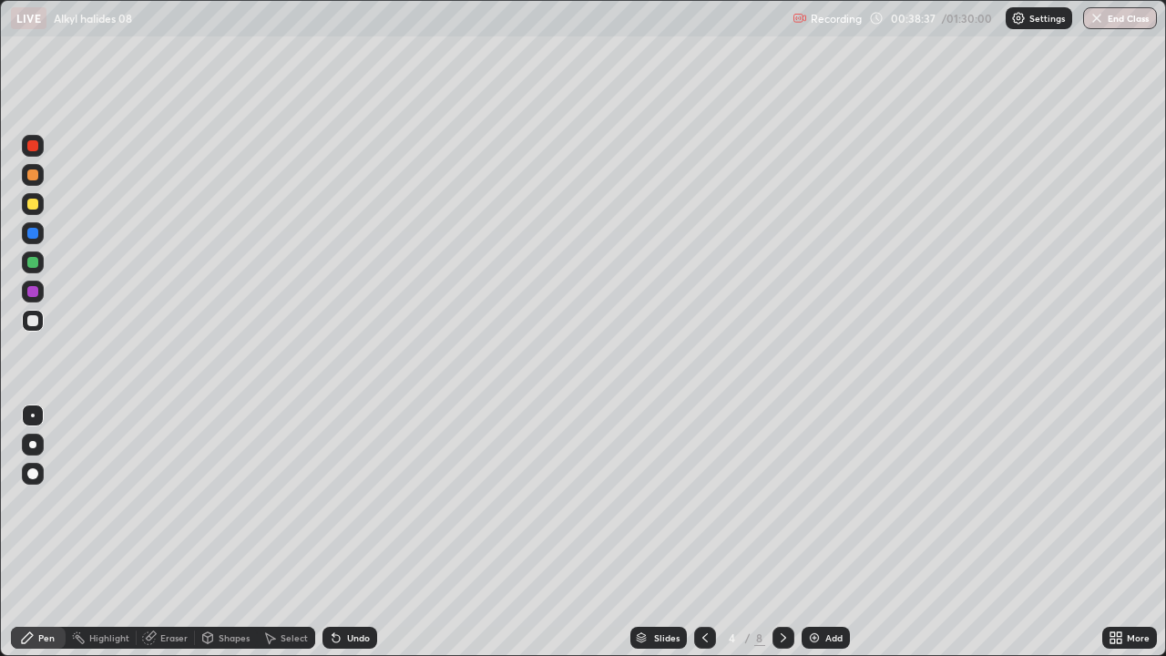
click at [782, 501] on icon at bounding box center [783, 637] width 15 height 15
click at [815, 501] on img at bounding box center [814, 637] width 15 height 15
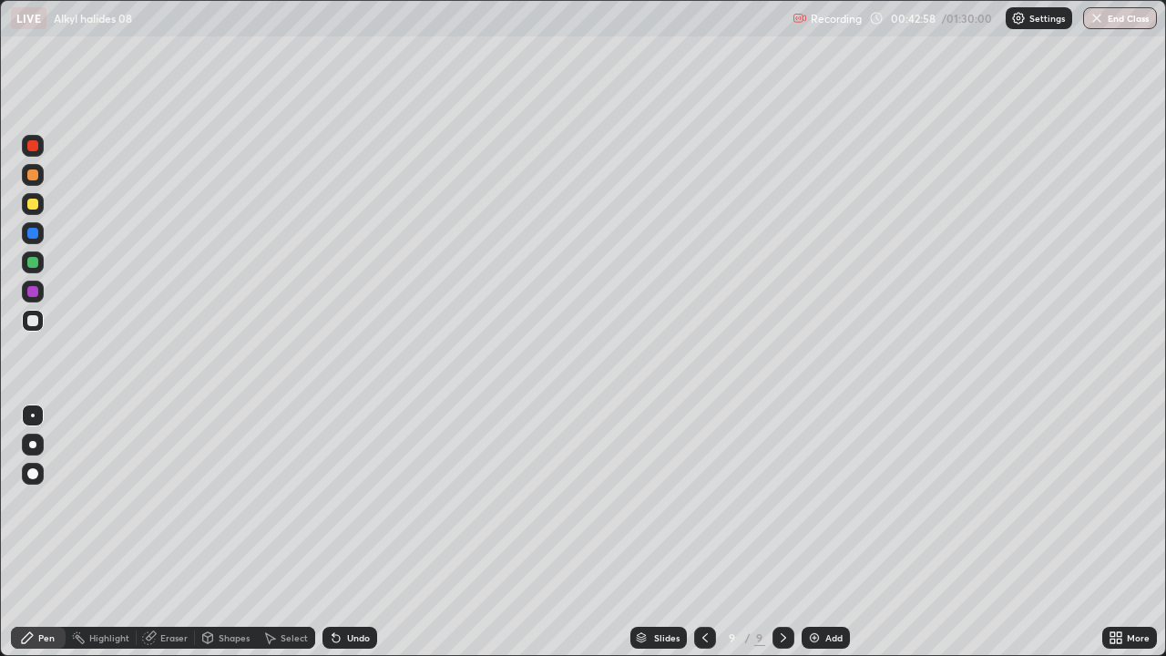
click at [703, 501] on icon at bounding box center [705, 637] width 15 height 15
click at [702, 501] on icon at bounding box center [704, 637] width 5 height 9
click at [703, 501] on icon at bounding box center [705, 637] width 15 height 15
click at [701, 501] on icon at bounding box center [705, 637] width 15 height 15
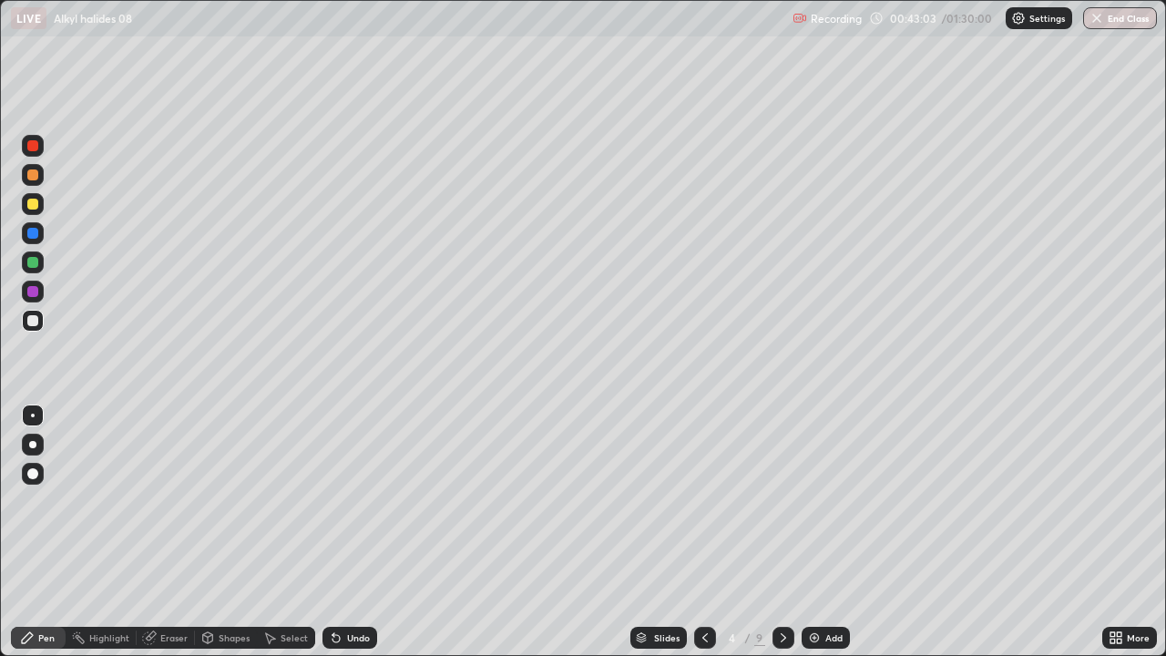
click at [703, 501] on icon at bounding box center [705, 637] width 15 height 15
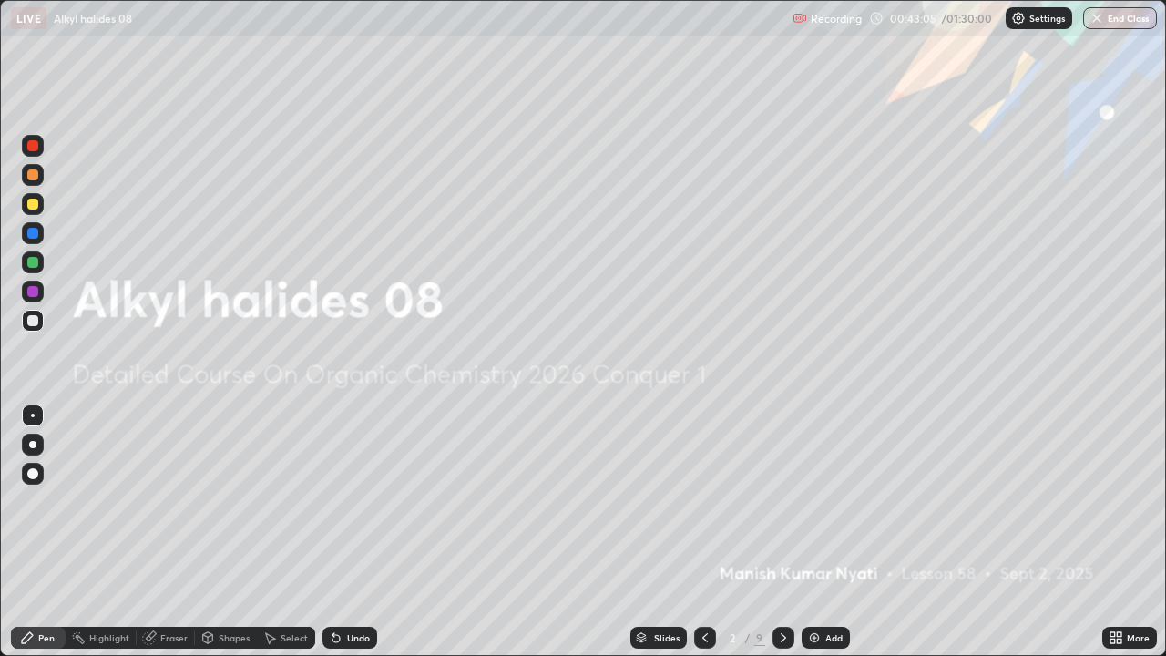
click at [782, 501] on icon at bounding box center [783, 637] width 15 height 15
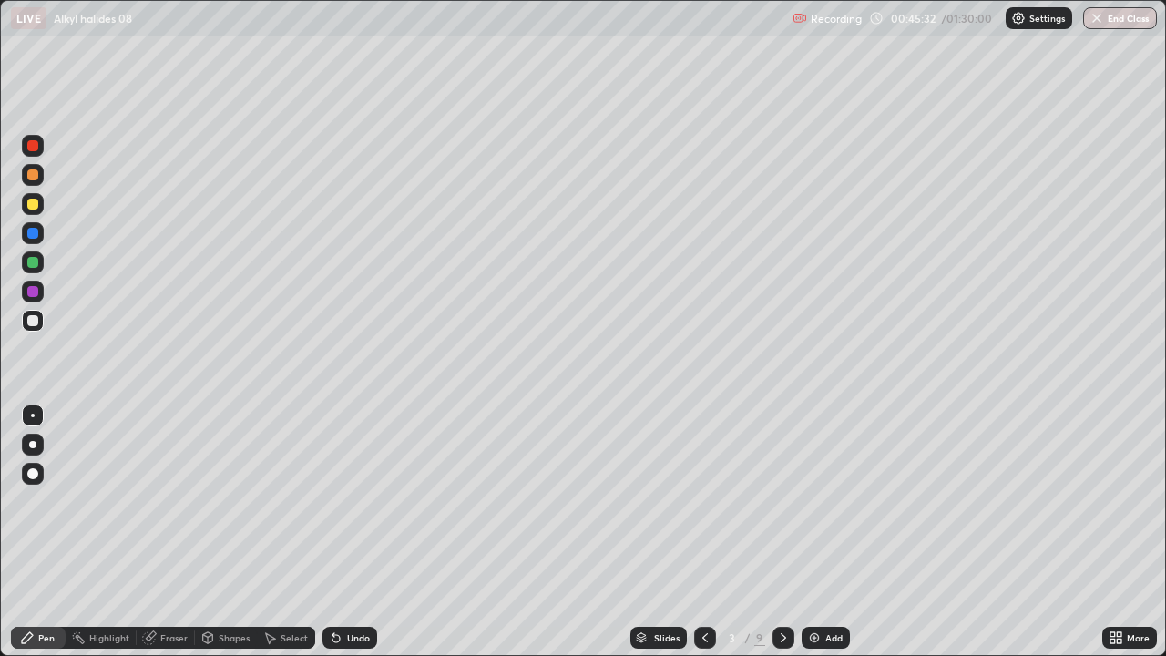
click at [782, 501] on icon at bounding box center [783, 637] width 15 height 15
click at [703, 501] on icon at bounding box center [705, 637] width 15 height 15
click at [782, 501] on icon at bounding box center [783, 637] width 15 height 15
click at [791, 501] on div at bounding box center [783, 638] width 22 height 22
click at [706, 501] on icon at bounding box center [705, 637] width 15 height 15
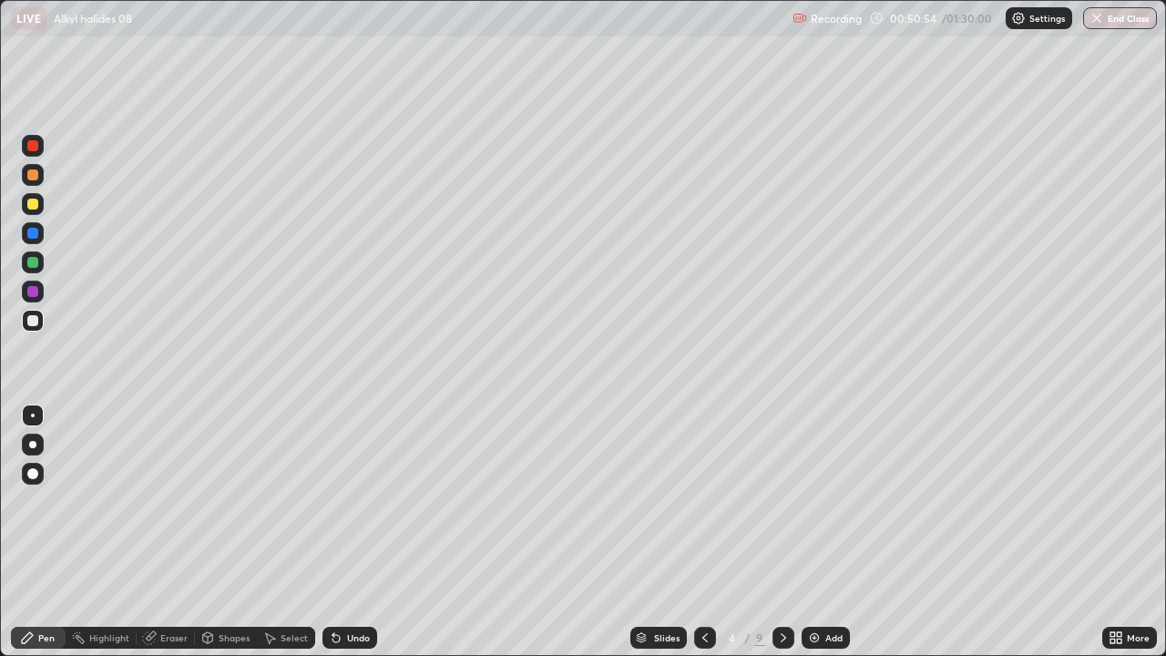
click at [782, 501] on icon at bounding box center [783, 637] width 15 height 15
click at [789, 501] on div at bounding box center [783, 638] width 22 height 22
click at [724, 501] on div "6" at bounding box center [732, 637] width 18 height 11
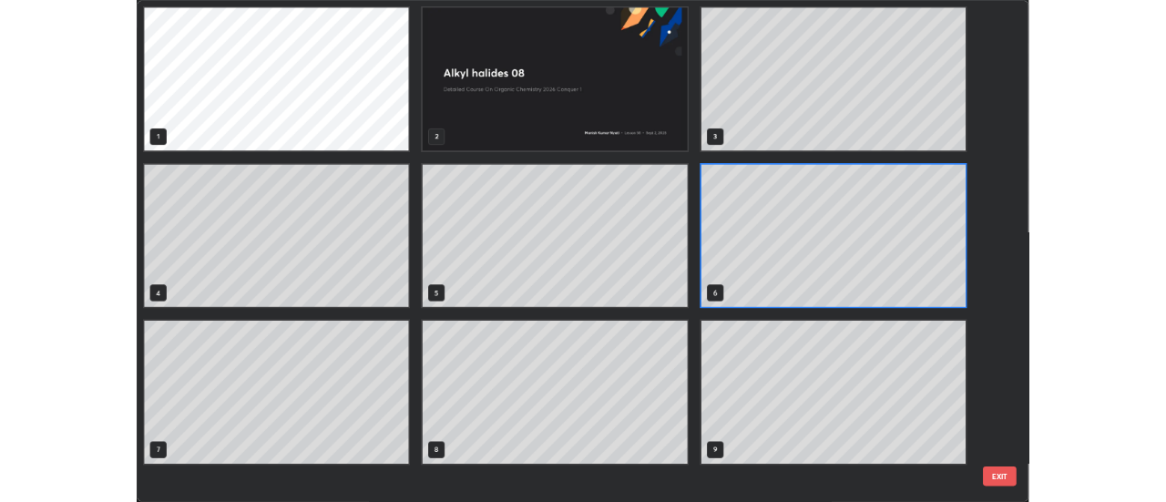
scroll to position [649, 1155]
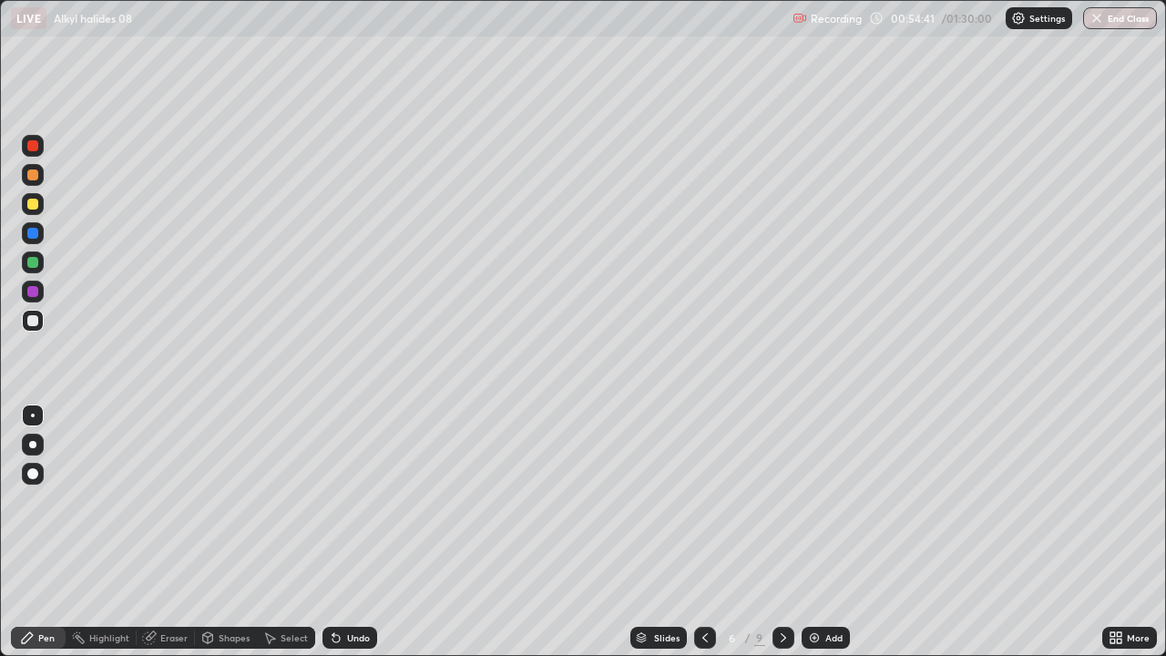
click at [712, 501] on div at bounding box center [705, 638] width 22 height 22
click at [788, 501] on icon at bounding box center [783, 637] width 15 height 15
click at [782, 501] on icon at bounding box center [783, 637] width 15 height 15
click at [710, 501] on div at bounding box center [705, 638] width 22 height 22
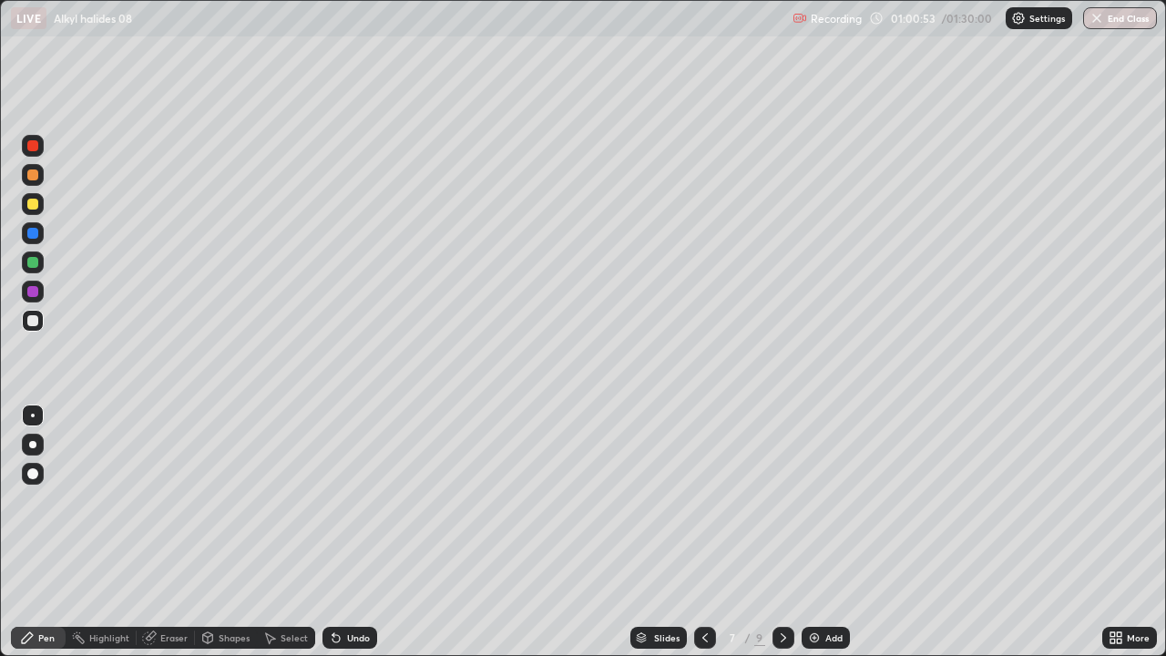
click at [780, 501] on icon at bounding box center [783, 637] width 15 height 15
click at [705, 501] on icon at bounding box center [705, 637] width 15 height 15
click at [782, 501] on icon at bounding box center [783, 637] width 15 height 15
click at [703, 501] on icon at bounding box center [705, 637] width 15 height 15
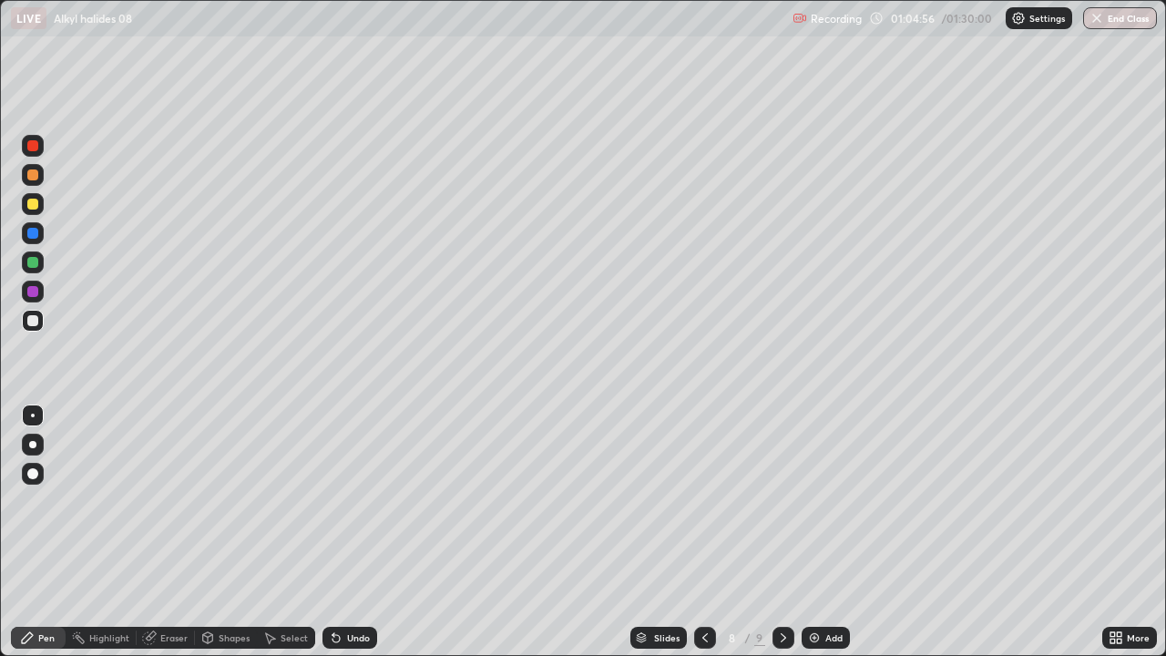
click at [782, 501] on icon at bounding box center [783, 637] width 15 height 15
click at [703, 501] on icon at bounding box center [705, 637] width 15 height 15
click at [790, 501] on div at bounding box center [783, 638] width 22 height 22
click at [782, 501] on icon at bounding box center [783, 637] width 15 height 15
click at [817, 501] on img at bounding box center [814, 637] width 15 height 15
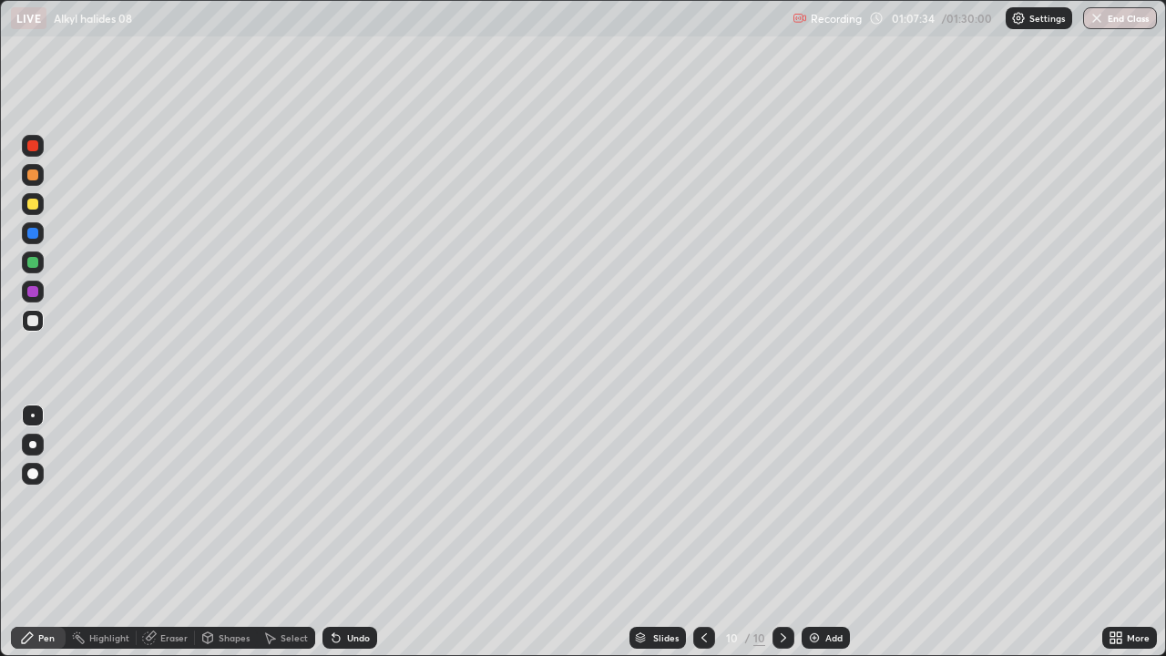
click at [702, 501] on icon at bounding box center [704, 637] width 15 height 15
click at [782, 501] on icon at bounding box center [783, 637] width 5 height 9
click at [814, 501] on img at bounding box center [814, 637] width 15 height 15
click at [706, 501] on icon at bounding box center [705, 637] width 15 height 15
click at [783, 501] on icon at bounding box center [783, 637] width 15 height 15
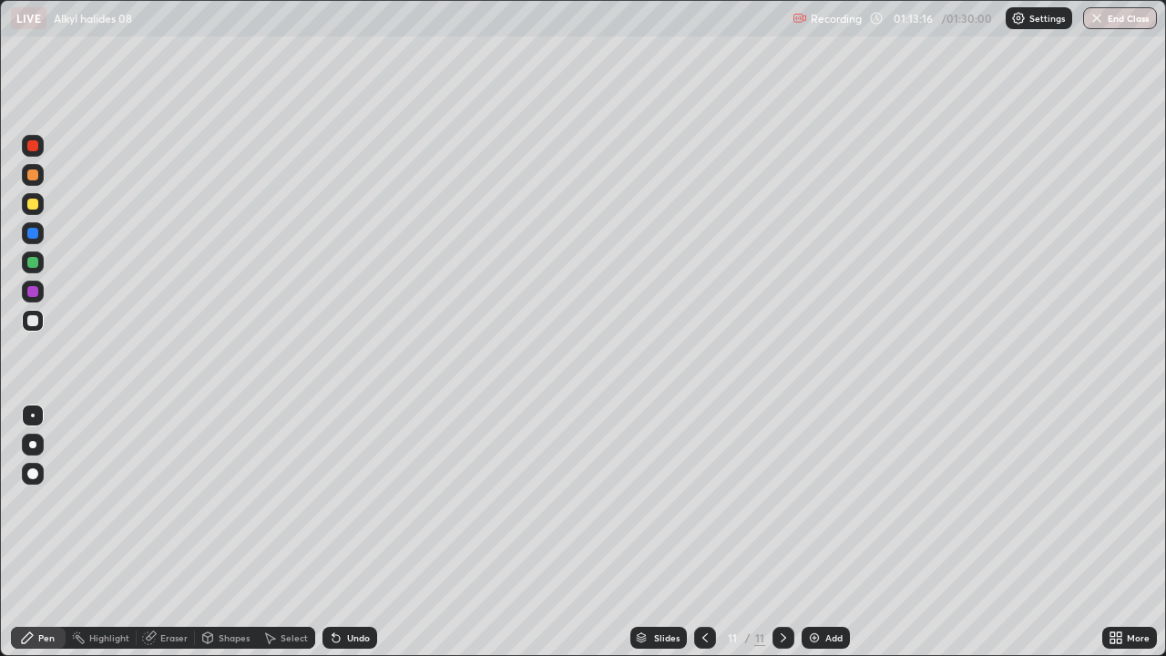
click at [339, 501] on icon at bounding box center [336, 637] width 15 height 15
click at [335, 501] on div "Undo" at bounding box center [349, 638] width 55 height 22
click at [329, 501] on icon at bounding box center [336, 637] width 15 height 15
click at [333, 501] on icon at bounding box center [335, 638] width 7 height 7
click at [337, 501] on icon at bounding box center [335, 638] width 7 height 7
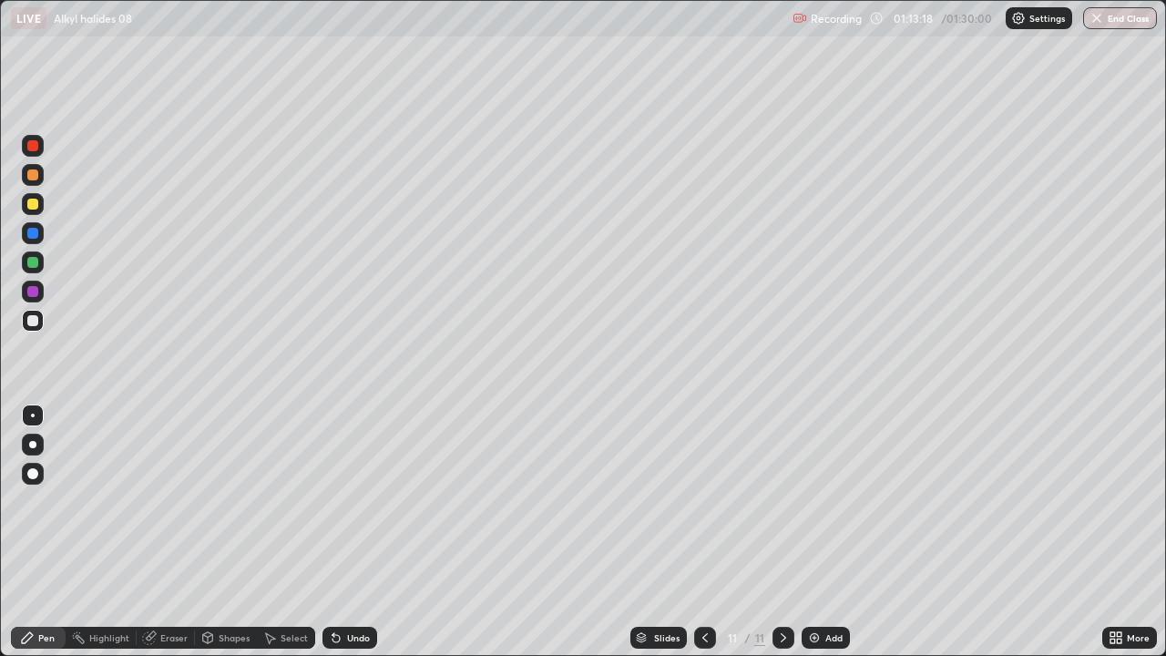
click at [339, 501] on icon at bounding box center [336, 637] width 15 height 15
click at [337, 501] on icon at bounding box center [336, 637] width 15 height 15
click at [356, 501] on div "Undo" at bounding box center [358, 637] width 23 height 9
click at [349, 501] on div "Undo" at bounding box center [349, 638] width 55 height 22
click at [343, 501] on div "Undo" at bounding box center [349, 638] width 55 height 22
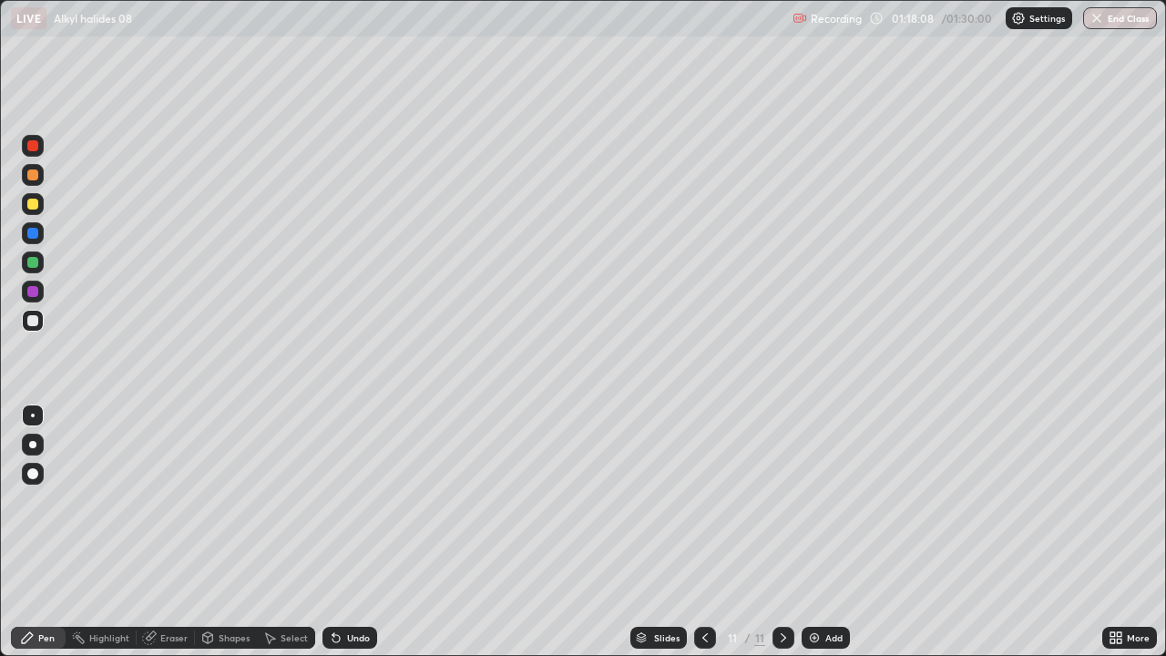
click at [815, 501] on img at bounding box center [814, 637] width 15 height 15
click at [781, 501] on icon at bounding box center [783, 637] width 15 height 15
click at [811, 501] on img at bounding box center [814, 637] width 15 height 15
click at [348, 501] on div "Undo" at bounding box center [358, 637] width 23 height 9
click at [337, 501] on icon at bounding box center [336, 637] width 15 height 15
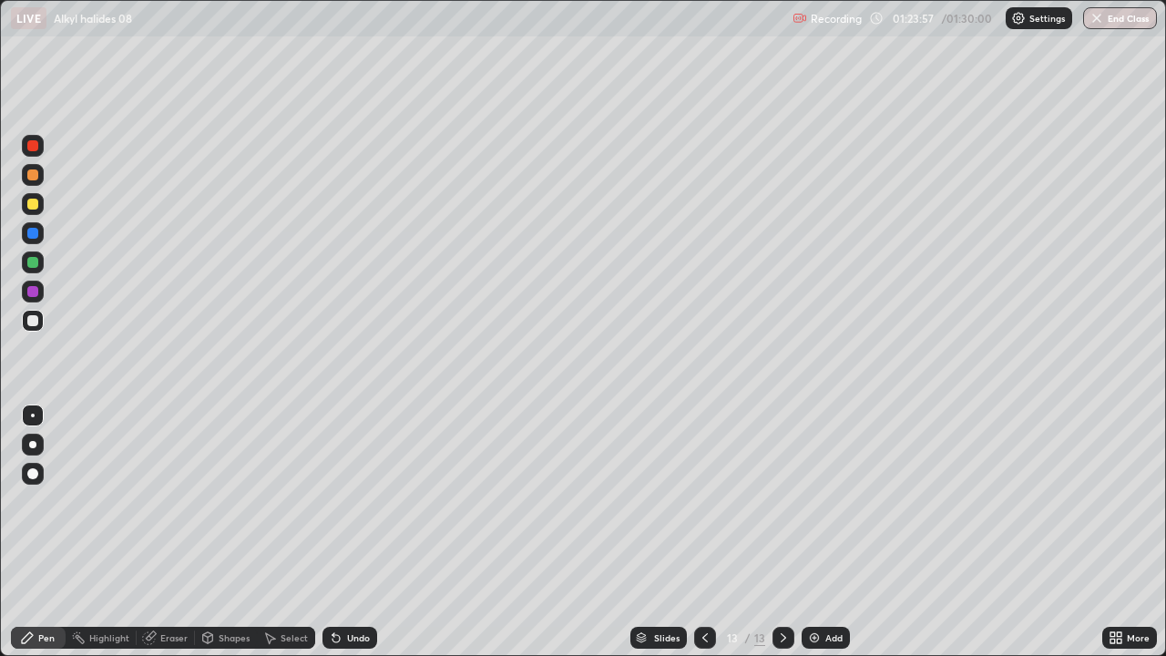
click at [813, 501] on img at bounding box center [814, 637] width 15 height 15
click at [171, 501] on div "Eraser" at bounding box center [173, 637] width 27 height 9
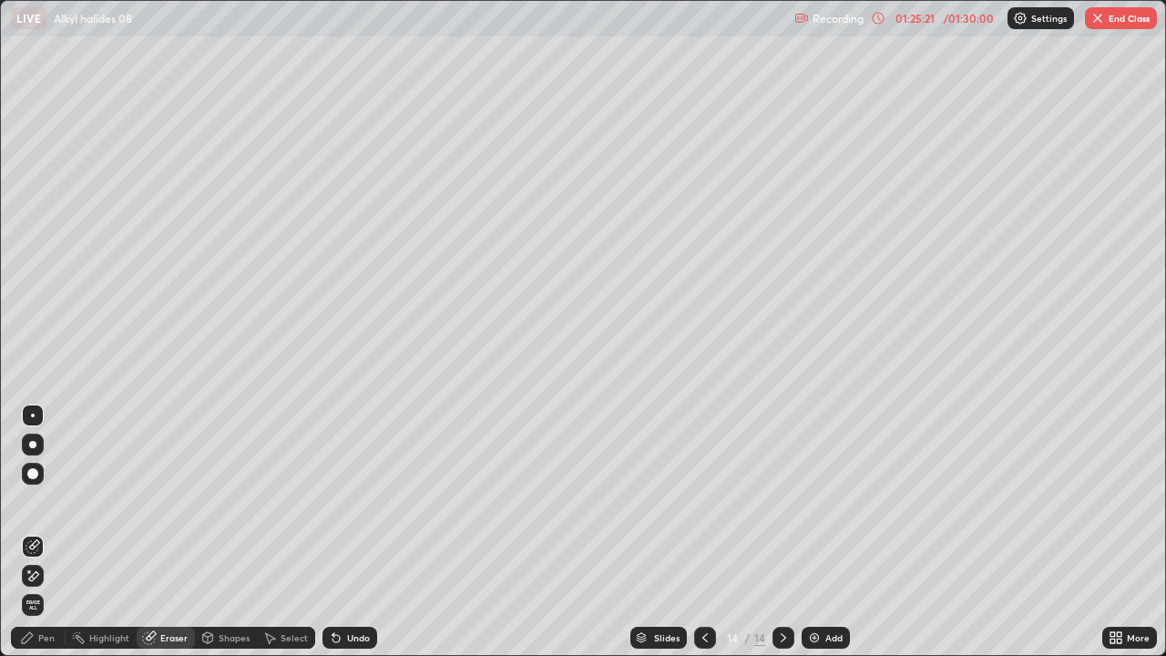
click at [54, 501] on div "Pen" at bounding box center [46, 637] width 16 height 9
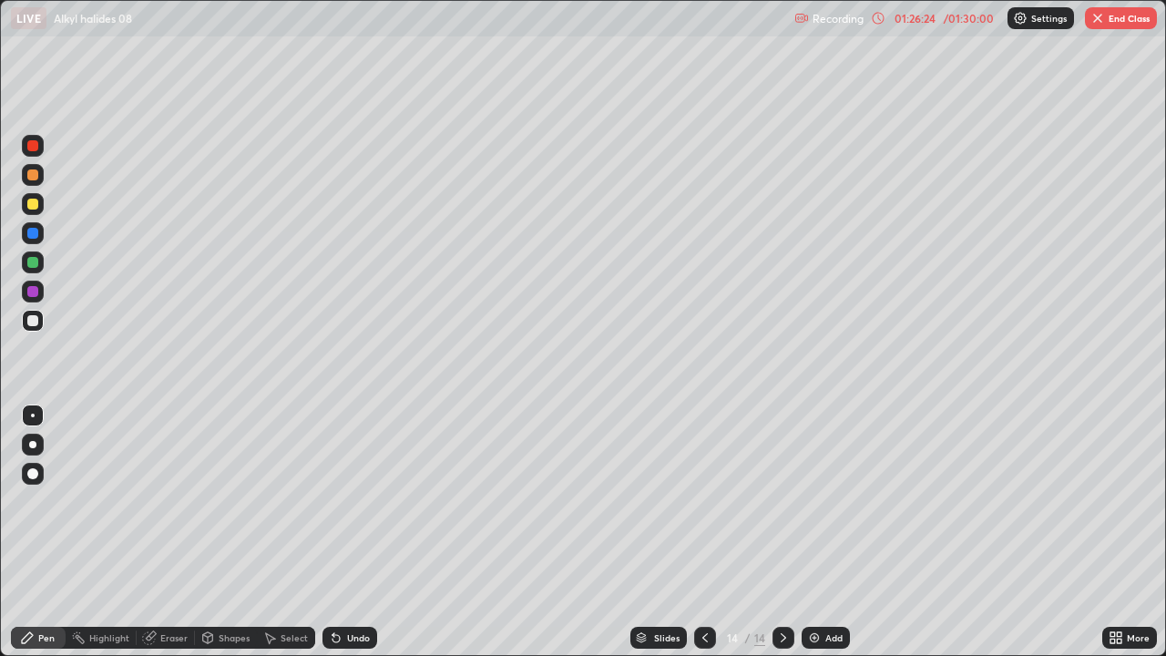
click at [808, 501] on img at bounding box center [814, 637] width 15 height 15
click at [703, 501] on icon at bounding box center [705, 637] width 15 height 15
click at [347, 501] on div "Undo" at bounding box center [358, 637] width 23 height 9
click at [918, 20] on div "01:27:59" at bounding box center [914, 18] width 51 height 11
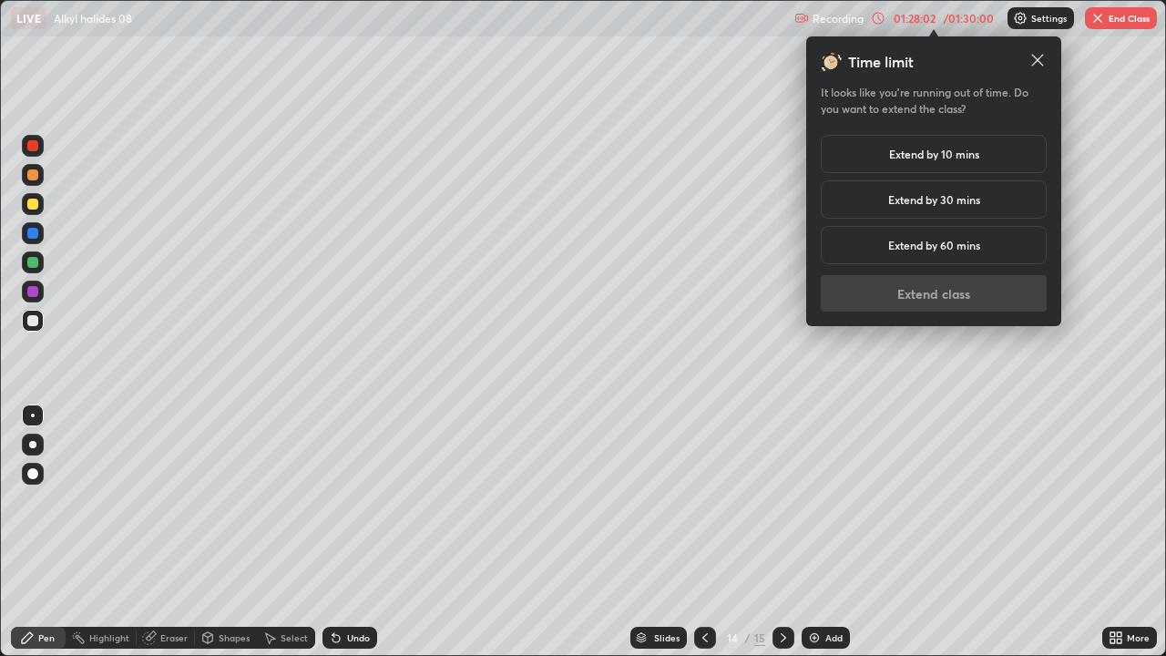
click at [981, 161] on div "Extend by 10 mins" at bounding box center [934, 154] width 226 height 38
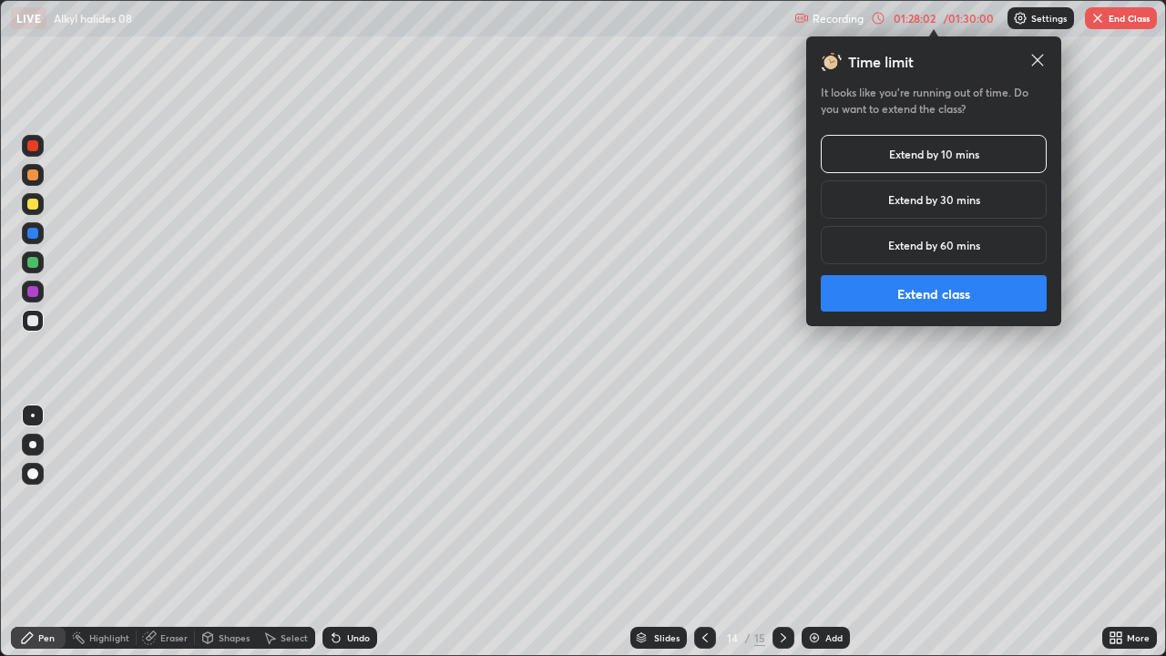
click at [938, 302] on button "Extend class" at bounding box center [934, 293] width 226 height 36
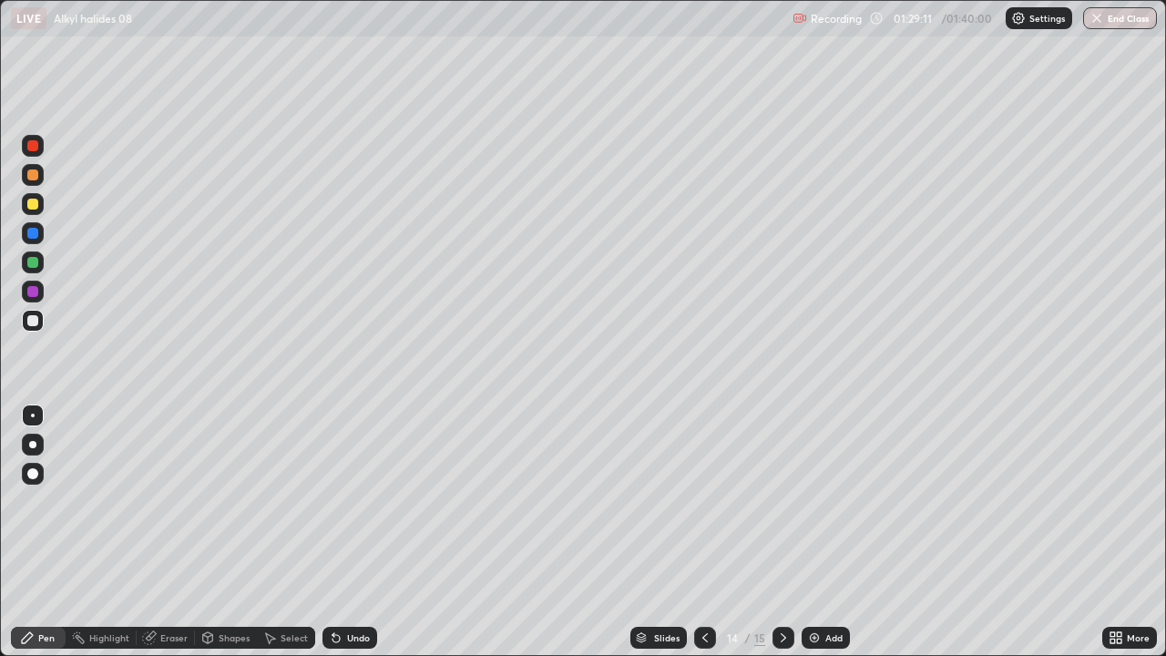
click at [811, 501] on img at bounding box center [814, 637] width 15 height 15
click at [364, 501] on div "Undo" at bounding box center [349, 638] width 55 height 22
click at [365, 501] on div "Undo" at bounding box center [358, 637] width 23 height 9
click at [814, 501] on img at bounding box center [814, 637] width 15 height 15
click at [703, 501] on icon at bounding box center [705, 637] width 15 height 15
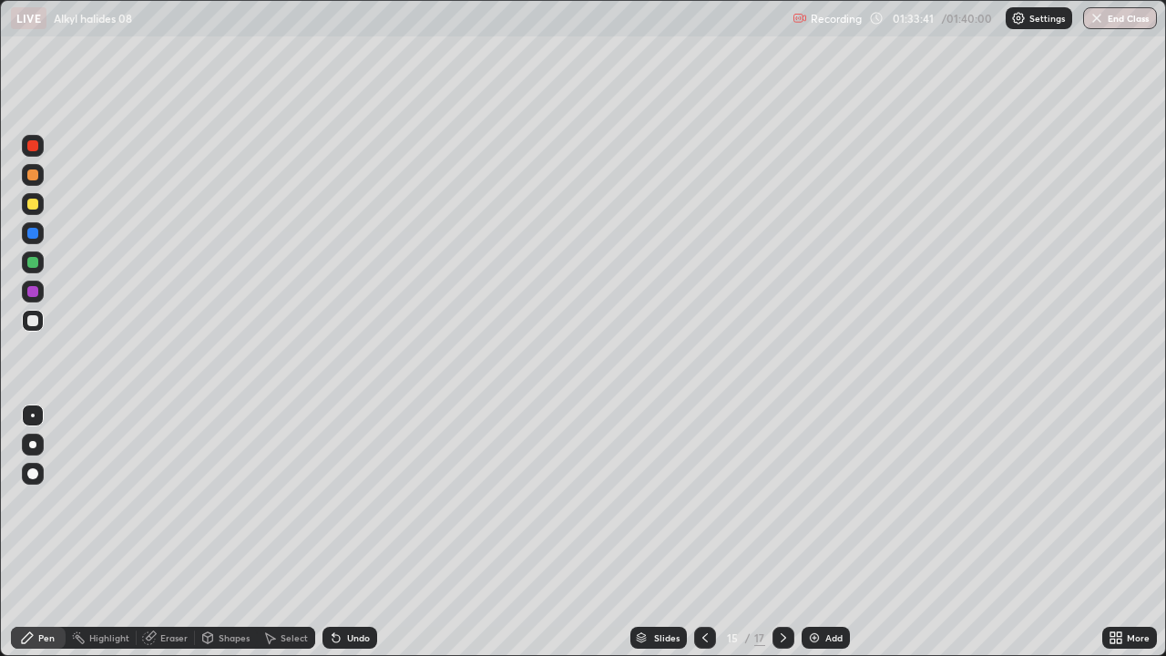
click at [782, 501] on icon at bounding box center [783, 637] width 15 height 15
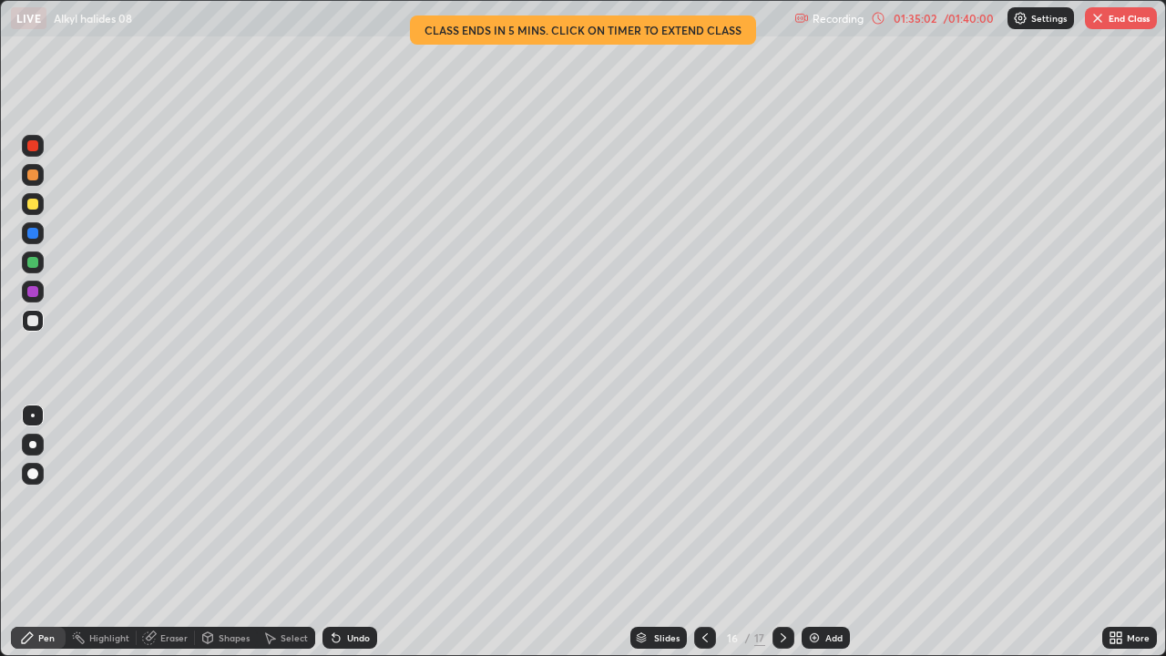
click at [893, 21] on div "01:35:02" at bounding box center [914, 18] width 51 height 11
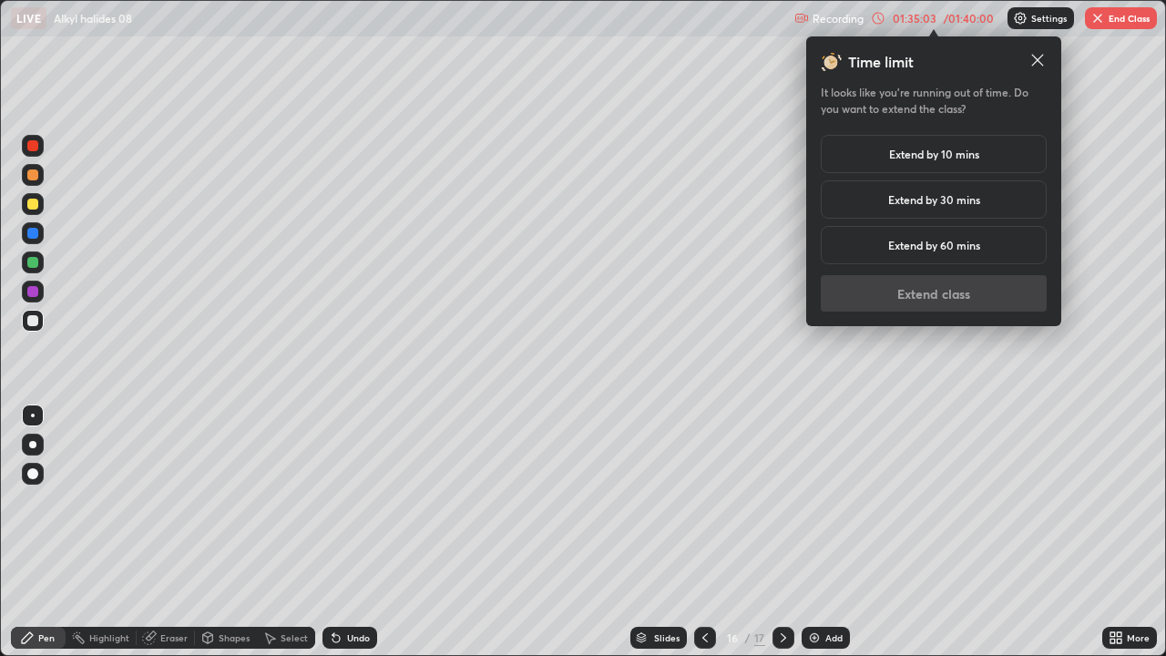
click at [954, 164] on div "Extend by 10 mins" at bounding box center [934, 154] width 226 height 38
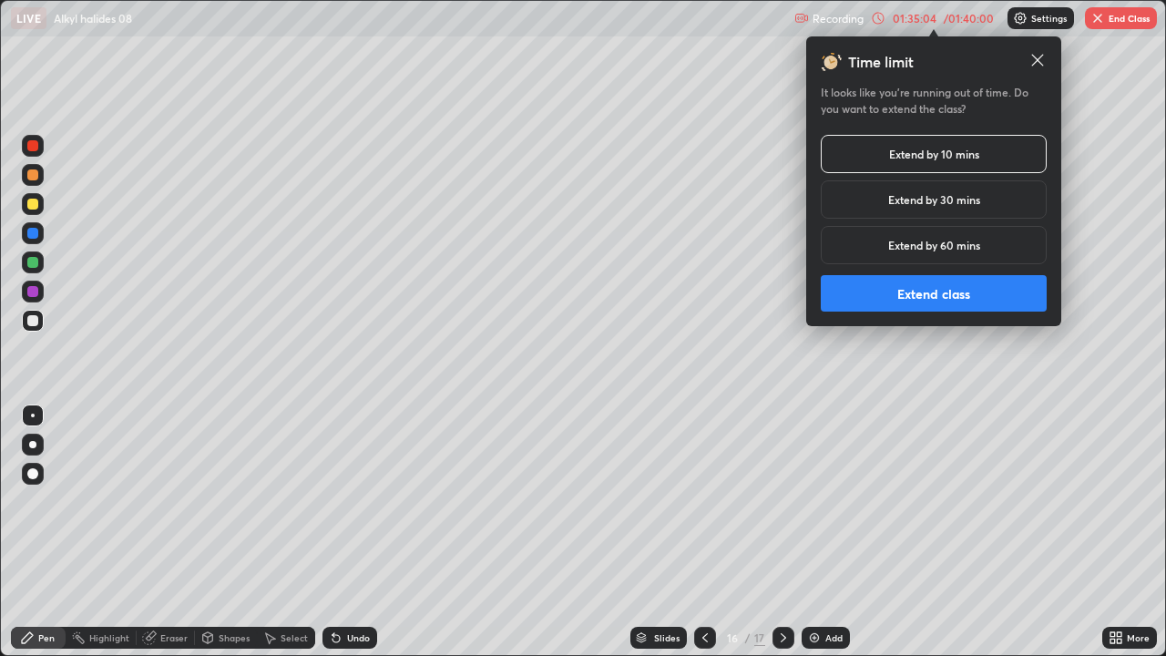
click at [923, 302] on button "Extend class" at bounding box center [934, 293] width 226 height 36
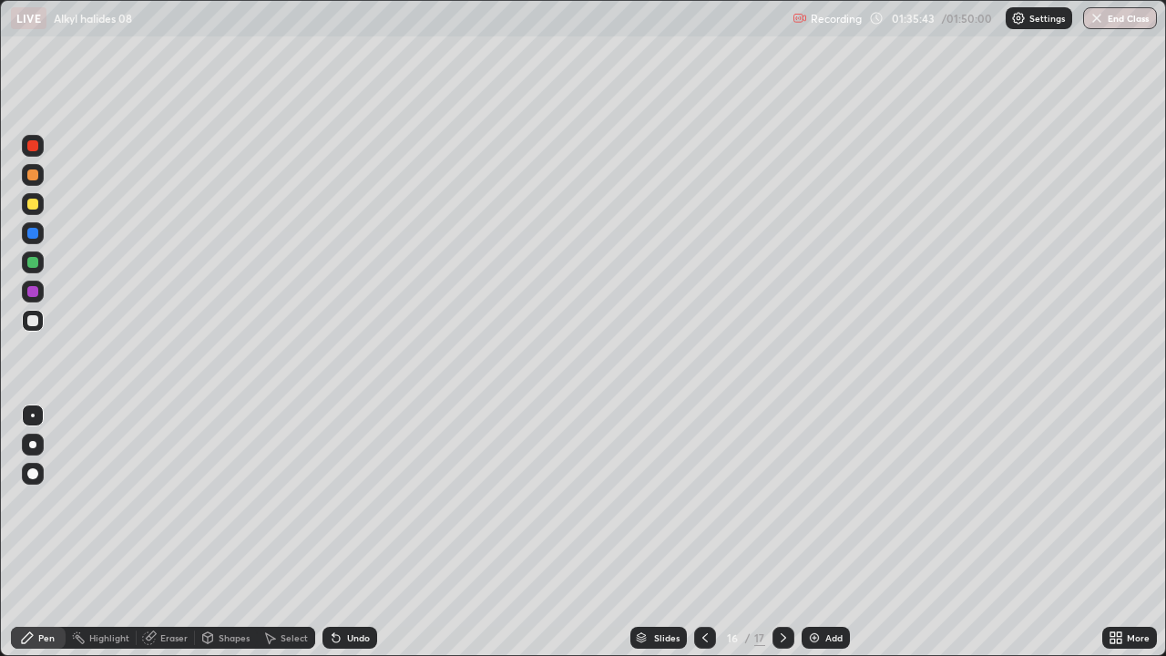
click at [359, 501] on div "Undo" at bounding box center [358, 637] width 23 height 9
click at [701, 501] on icon at bounding box center [705, 637] width 15 height 15
click at [782, 501] on icon at bounding box center [783, 637] width 15 height 15
click at [356, 501] on div "Undo" at bounding box center [358, 637] width 23 height 9
click at [362, 501] on div "Undo" at bounding box center [358, 637] width 23 height 9
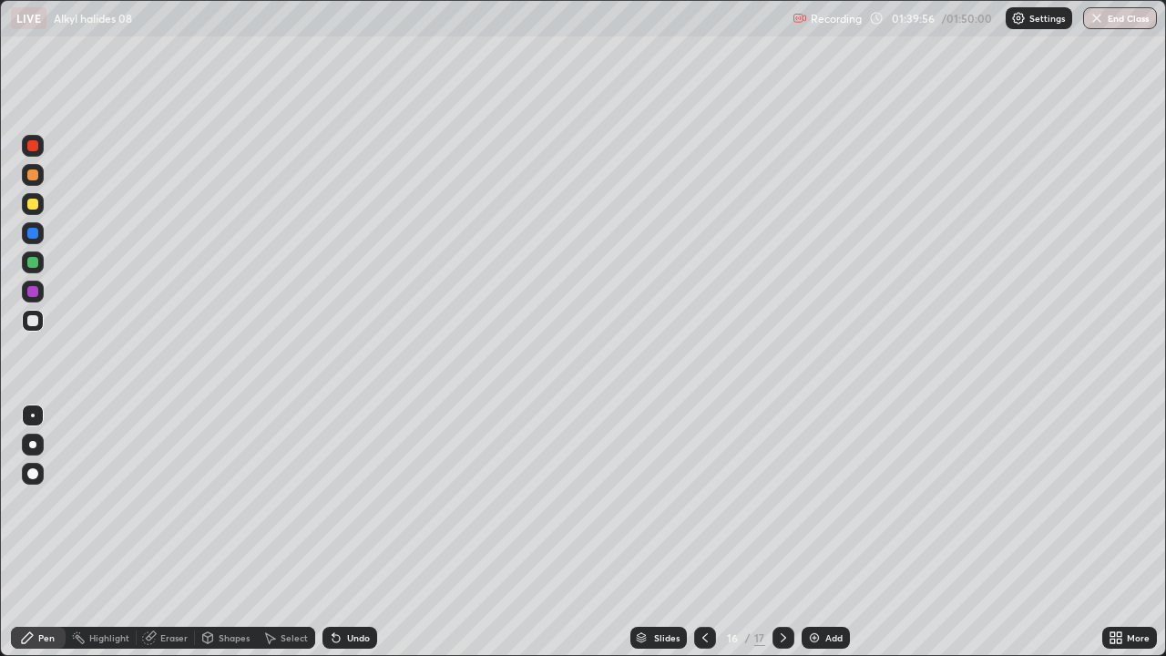
click at [788, 501] on icon at bounding box center [783, 637] width 15 height 15
click at [706, 501] on icon at bounding box center [705, 637] width 15 height 15
click at [820, 501] on div "Add" at bounding box center [826, 638] width 48 height 22
click at [342, 501] on div "Undo" at bounding box center [349, 638] width 55 height 22
click at [355, 501] on div "Undo" at bounding box center [358, 637] width 23 height 9
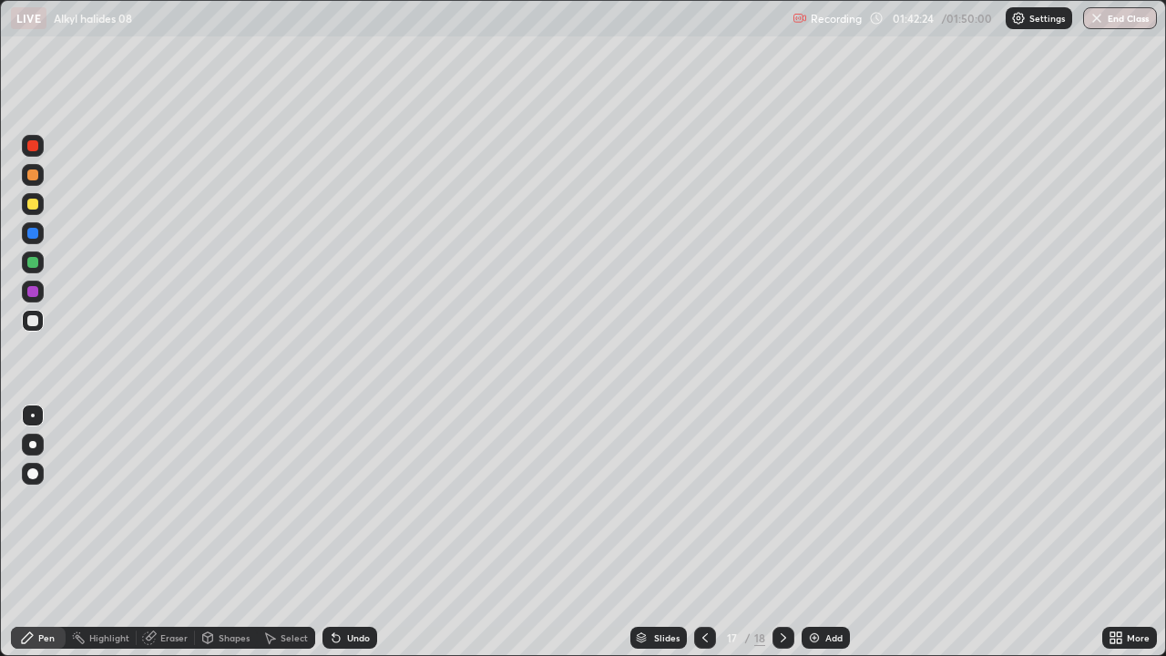
click at [358, 501] on div "Undo" at bounding box center [358, 637] width 23 height 9
click at [170, 501] on div "Eraser" at bounding box center [173, 637] width 27 height 9
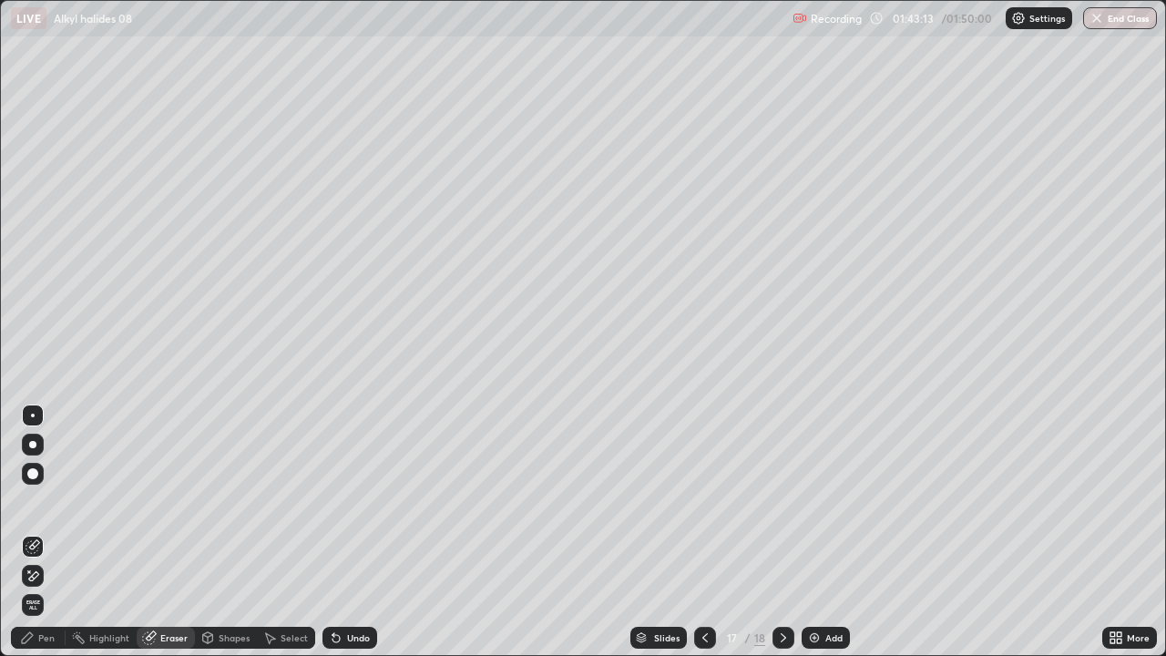
click at [50, 501] on div "Pen" at bounding box center [46, 637] width 16 height 9
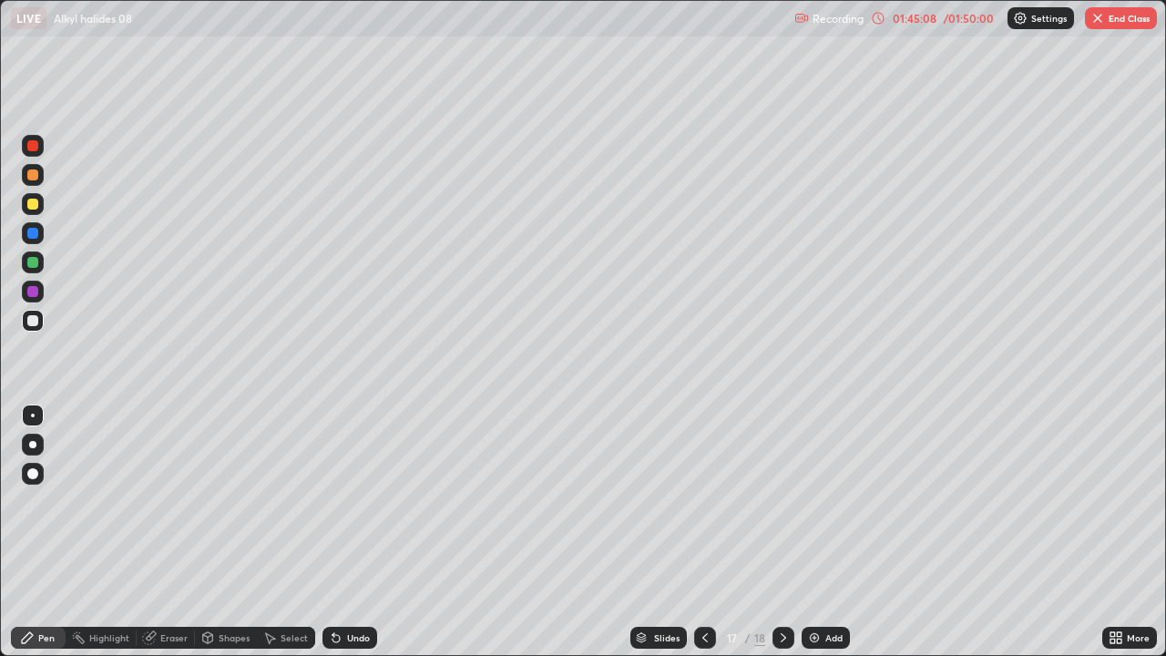
click at [910, 22] on div "01:45:08" at bounding box center [914, 18] width 51 height 11
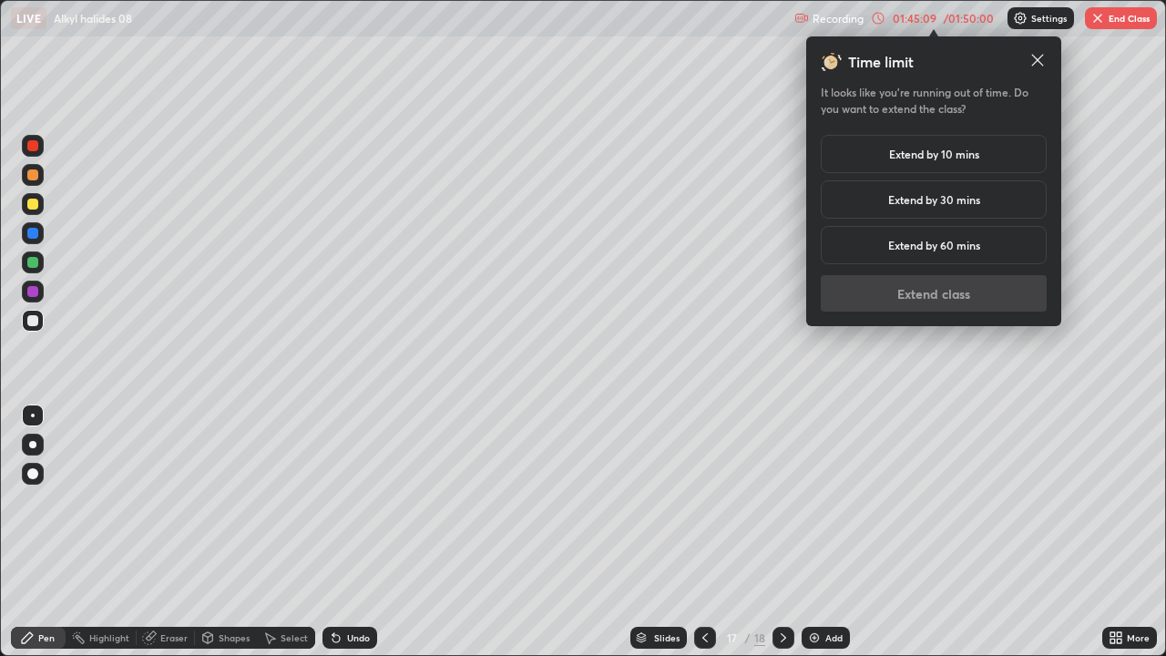
click at [946, 158] on h5 "Extend by 10 mins" at bounding box center [934, 154] width 90 height 16
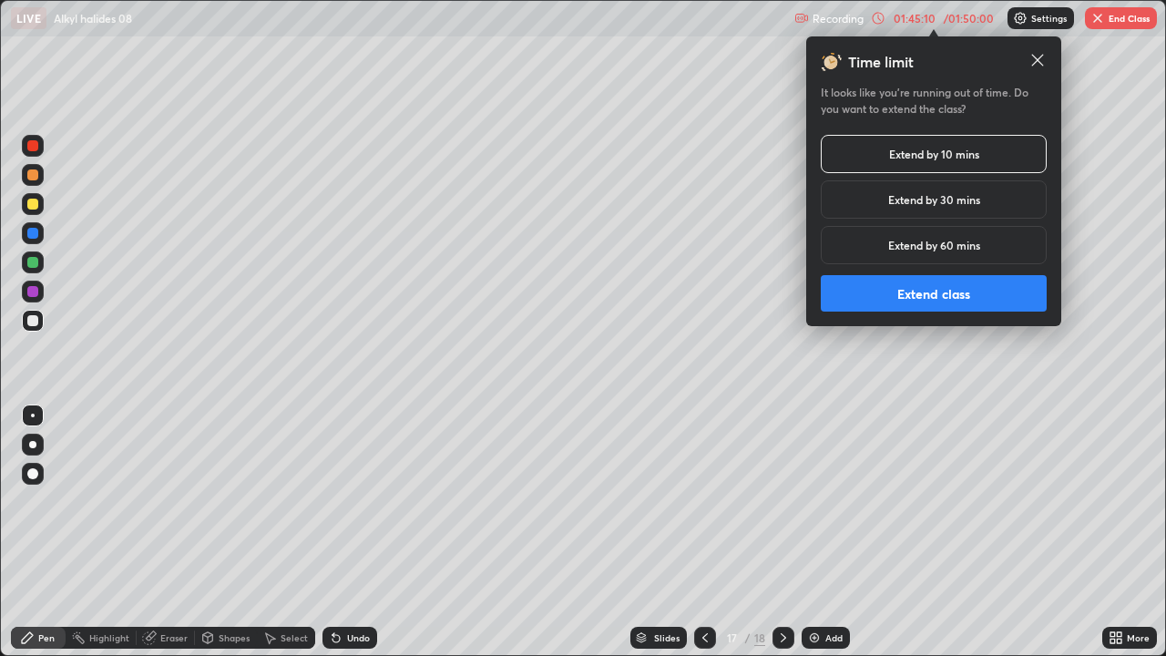
click at [860, 303] on button "Extend class" at bounding box center [934, 293] width 226 height 36
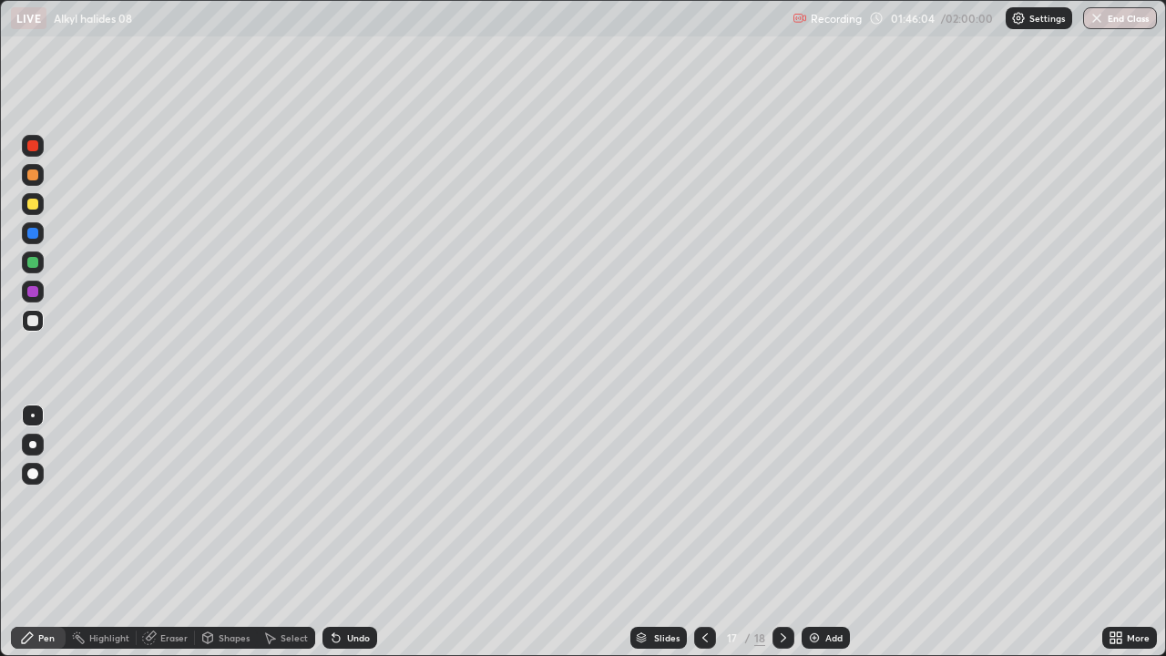
click at [819, 501] on img at bounding box center [814, 637] width 15 height 15
click at [338, 501] on icon at bounding box center [336, 637] width 15 height 15
click at [333, 501] on icon at bounding box center [335, 638] width 7 height 7
click at [173, 501] on div "Eraser" at bounding box center [173, 637] width 27 height 9
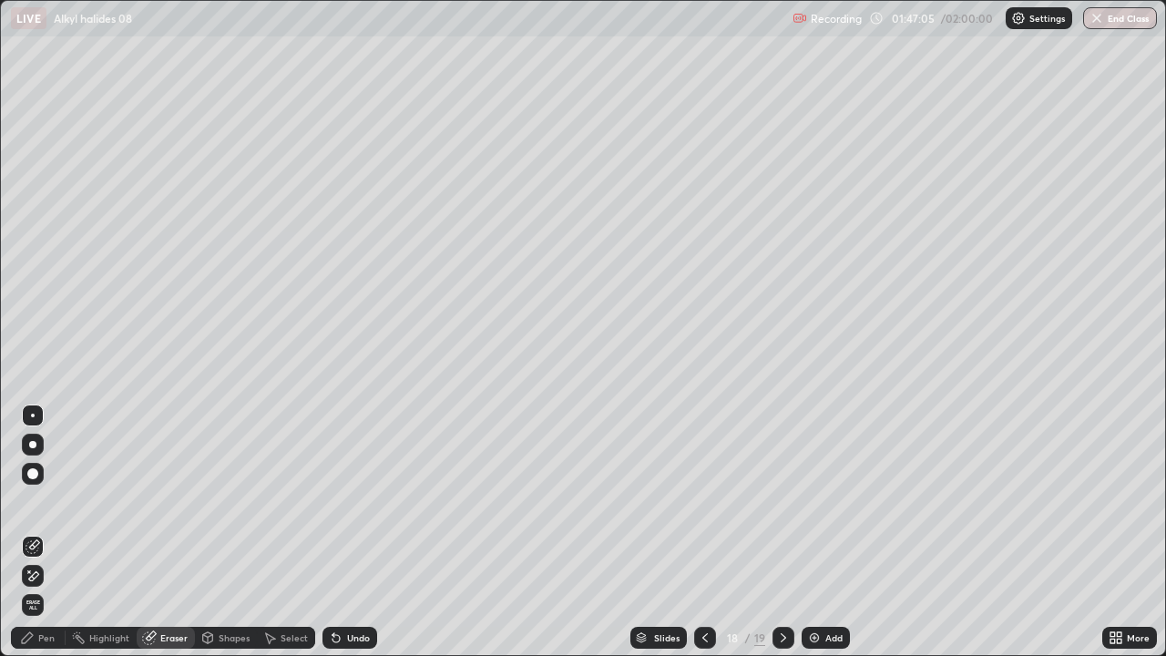
click at [58, 501] on div "Pen" at bounding box center [38, 638] width 55 height 22
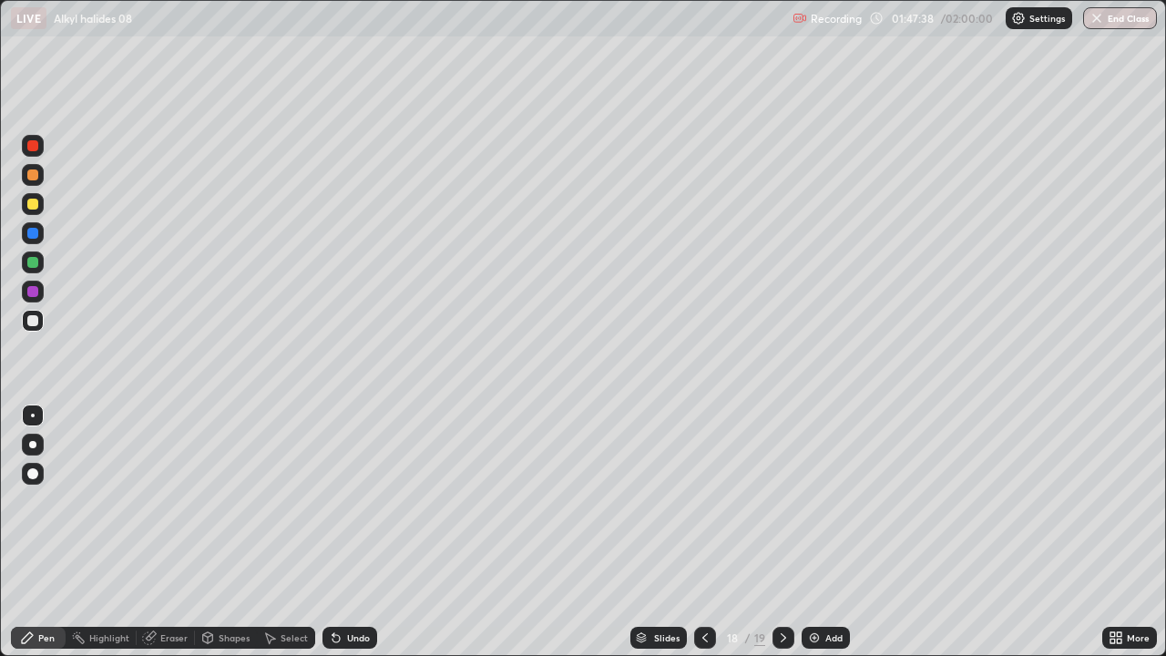
click at [183, 501] on div "Eraser" at bounding box center [173, 637] width 27 height 9
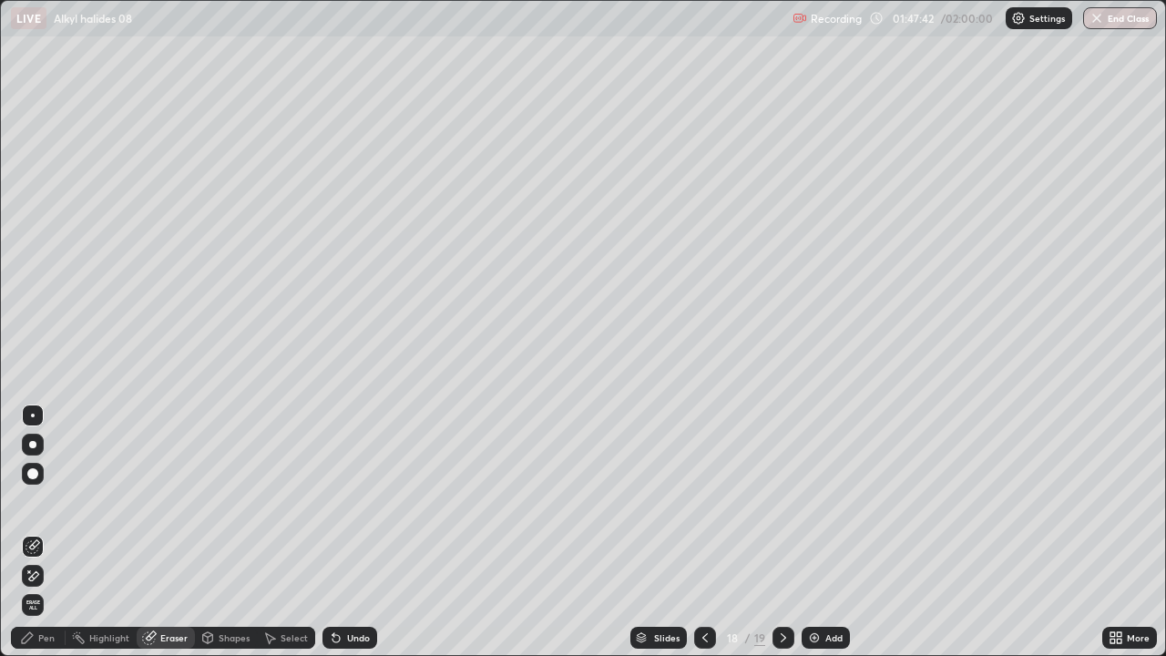
click at [61, 501] on div "Pen" at bounding box center [38, 638] width 55 height 22
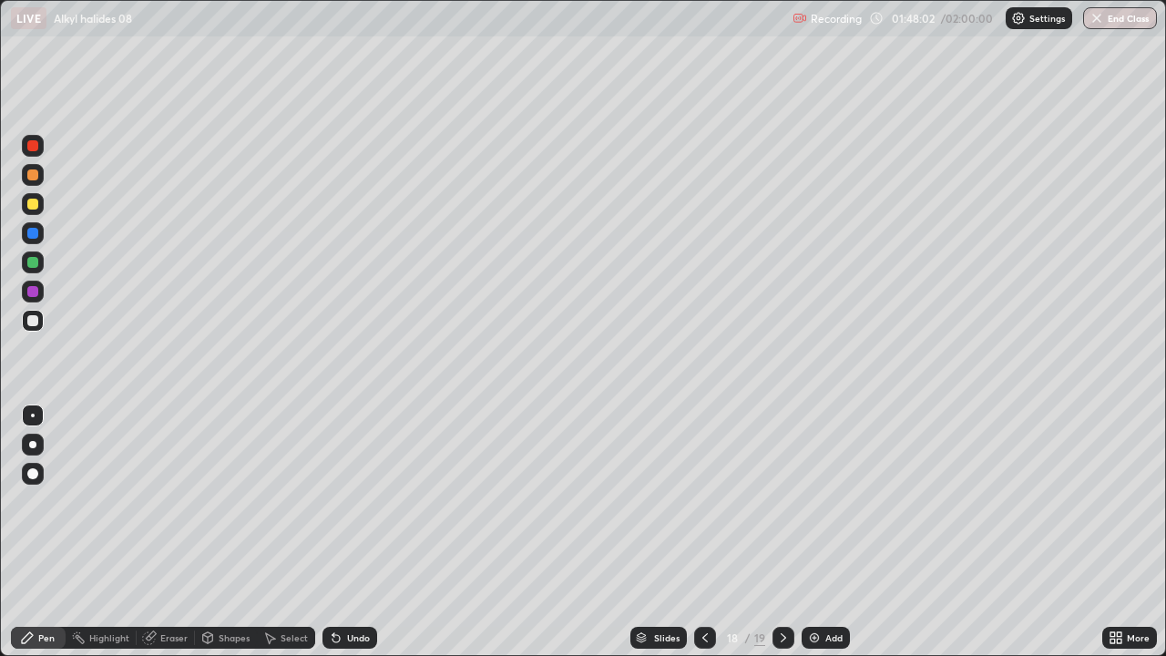
click at [179, 501] on div "Eraser" at bounding box center [173, 637] width 27 height 9
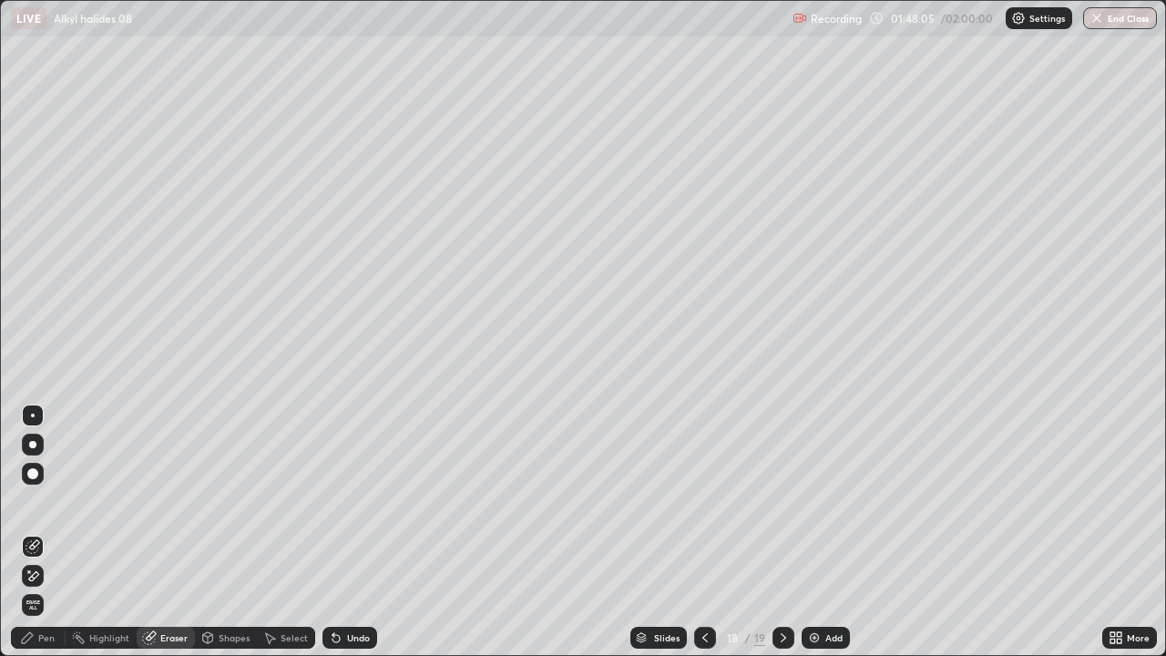
click at [63, 501] on div "Pen" at bounding box center [38, 638] width 55 height 22
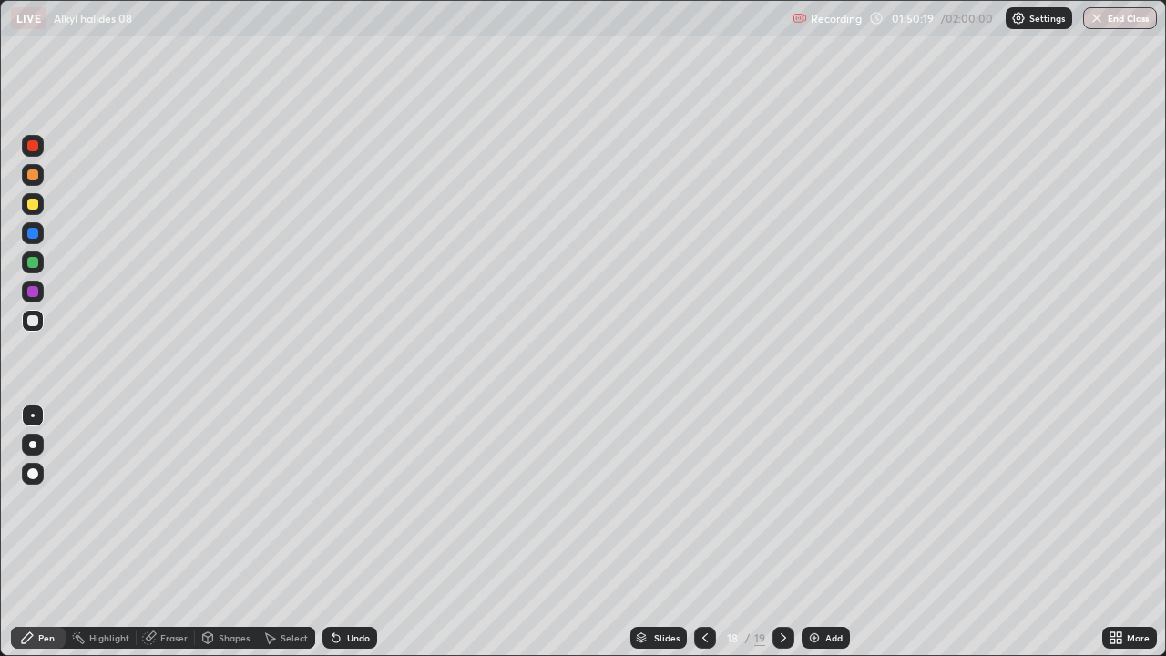
click at [33, 147] on div at bounding box center [32, 145] width 11 height 11
click at [30, 231] on div at bounding box center [32, 233] width 11 height 11
click at [42, 501] on div "Pen" at bounding box center [46, 637] width 16 height 9
click at [31, 232] on div at bounding box center [32, 233] width 11 height 11
click at [34, 321] on div at bounding box center [32, 320] width 11 height 11
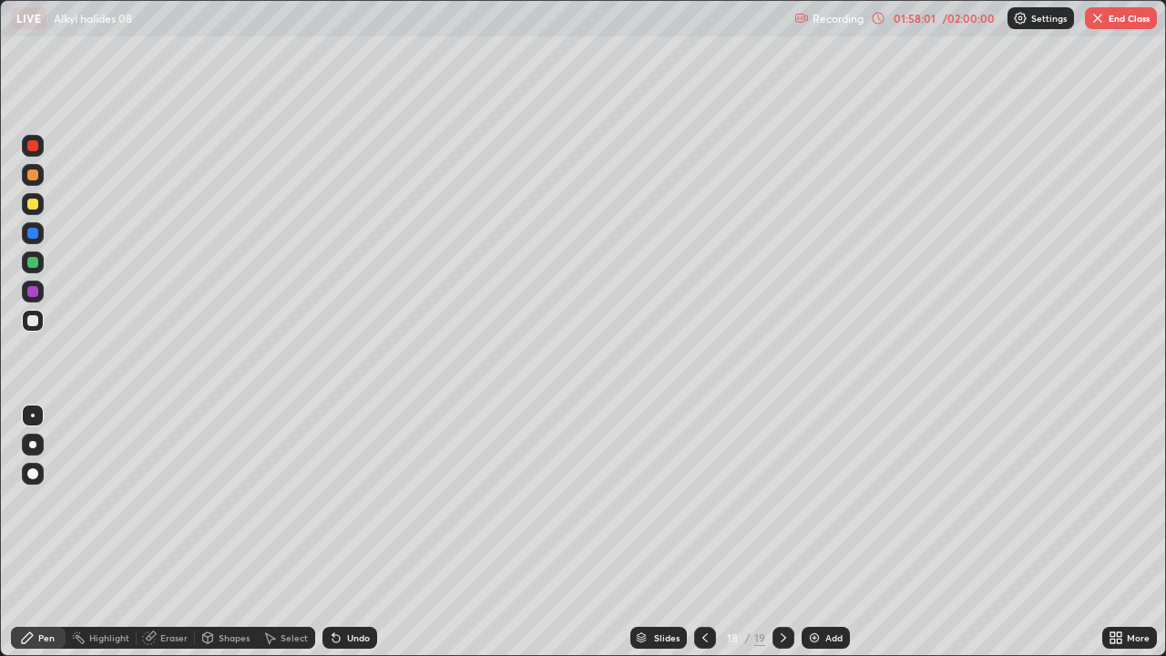
click at [1100, 16] on img "button" at bounding box center [1097, 18] width 15 height 15
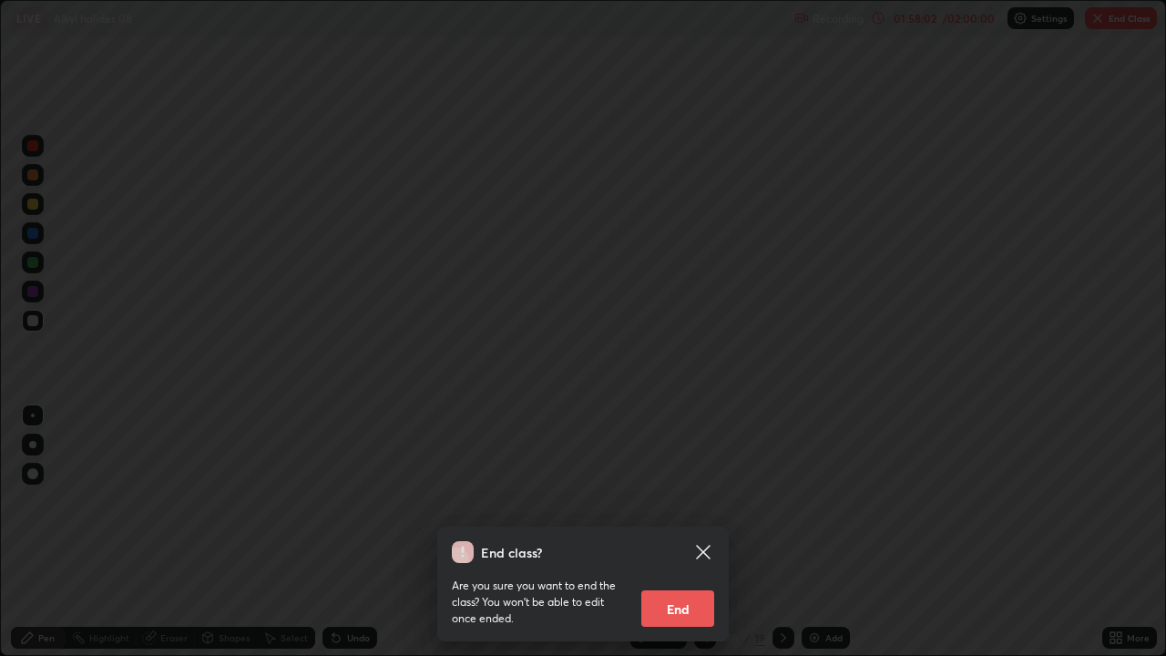
click at [678, 501] on button "End" at bounding box center [677, 608] width 73 height 36
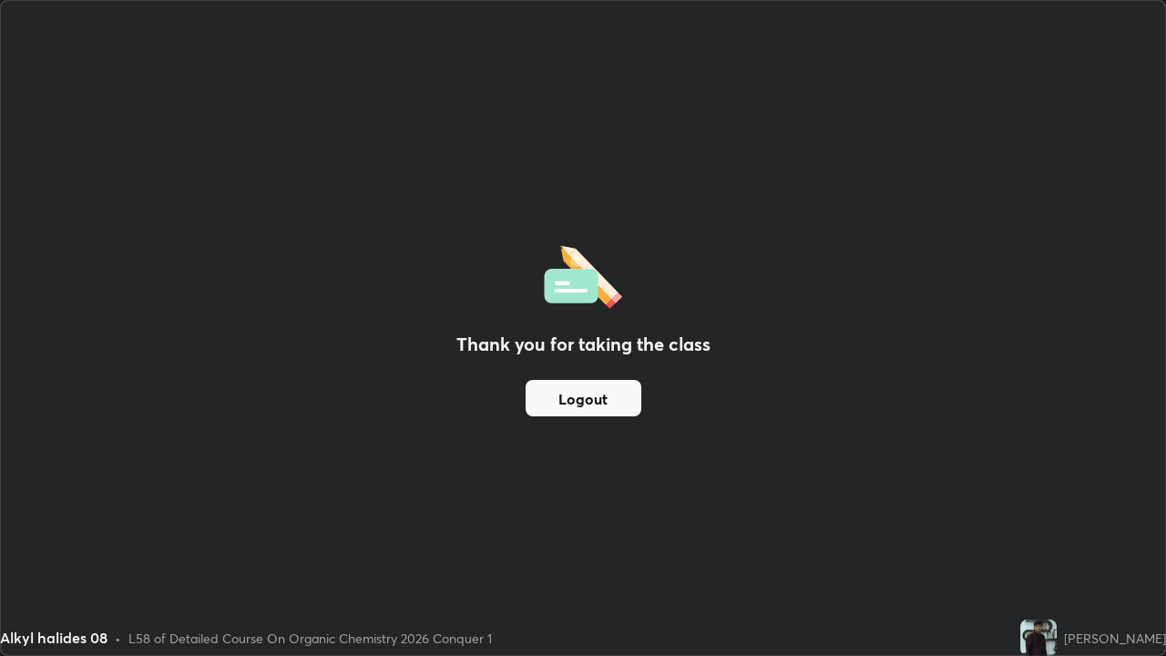
click at [585, 402] on button "Logout" at bounding box center [584, 398] width 116 height 36
click at [605, 401] on button "Logout" at bounding box center [584, 398] width 116 height 36
click at [555, 397] on button "Logout" at bounding box center [584, 398] width 116 height 36
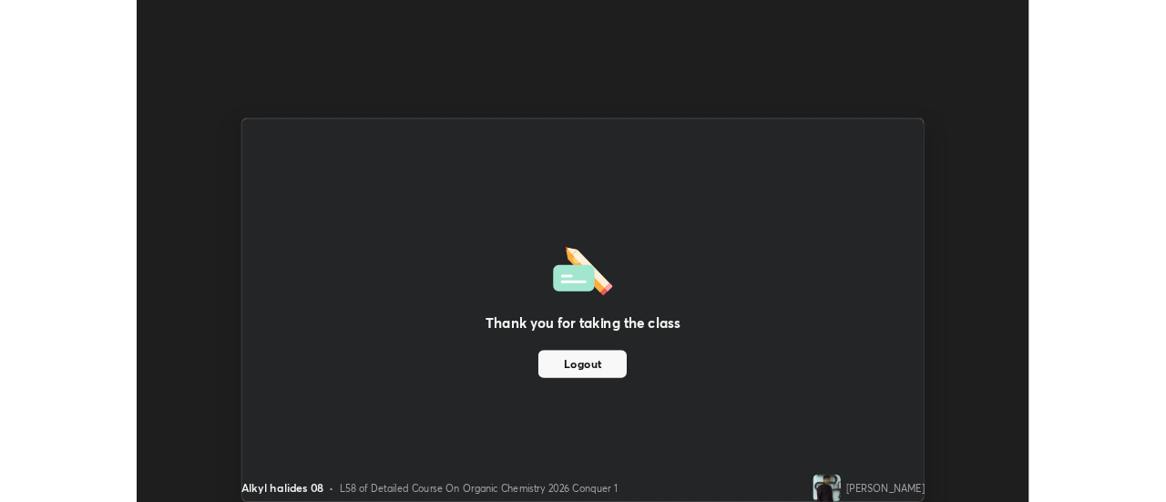
scroll to position [90587, 89923]
